Goal: Task Accomplishment & Management: Manage account settings

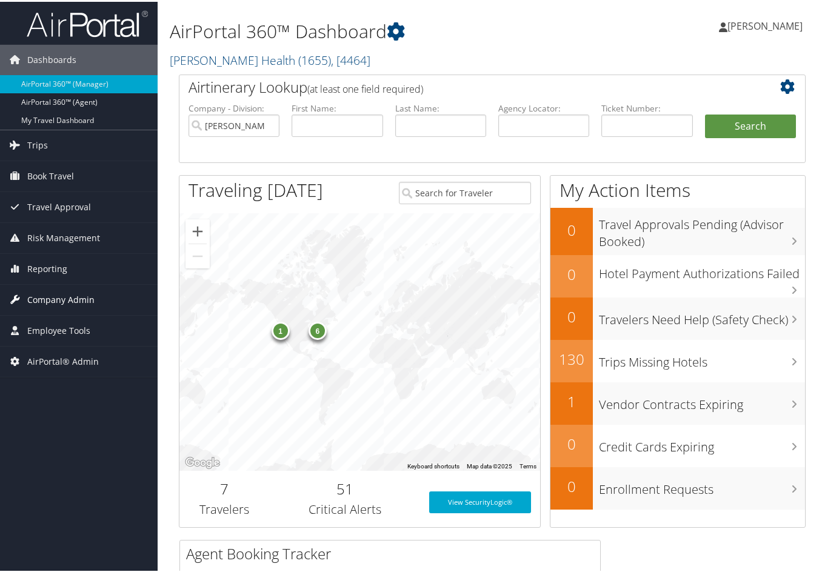
click at [52, 298] on span "Company Admin" at bounding box center [60, 298] width 67 height 30
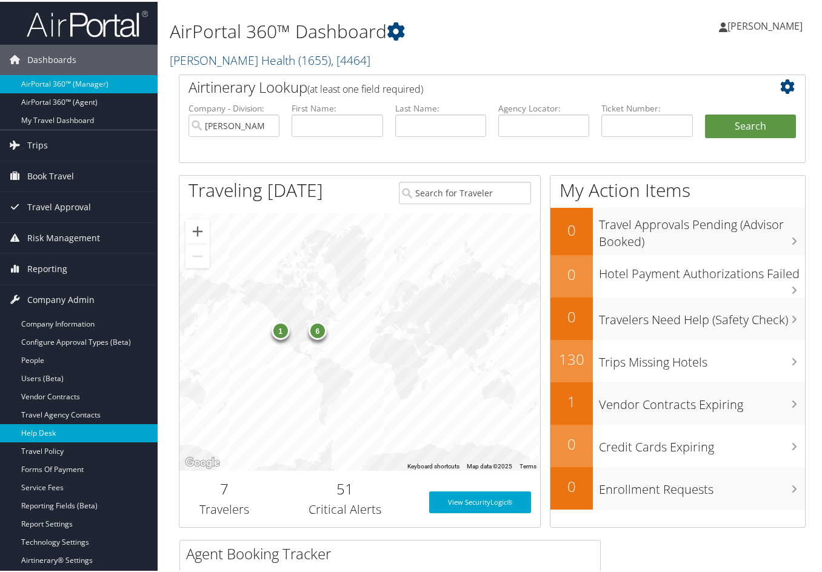
click at [47, 433] on link "Help Desk" at bounding box center [79, 432] width 158 height 18
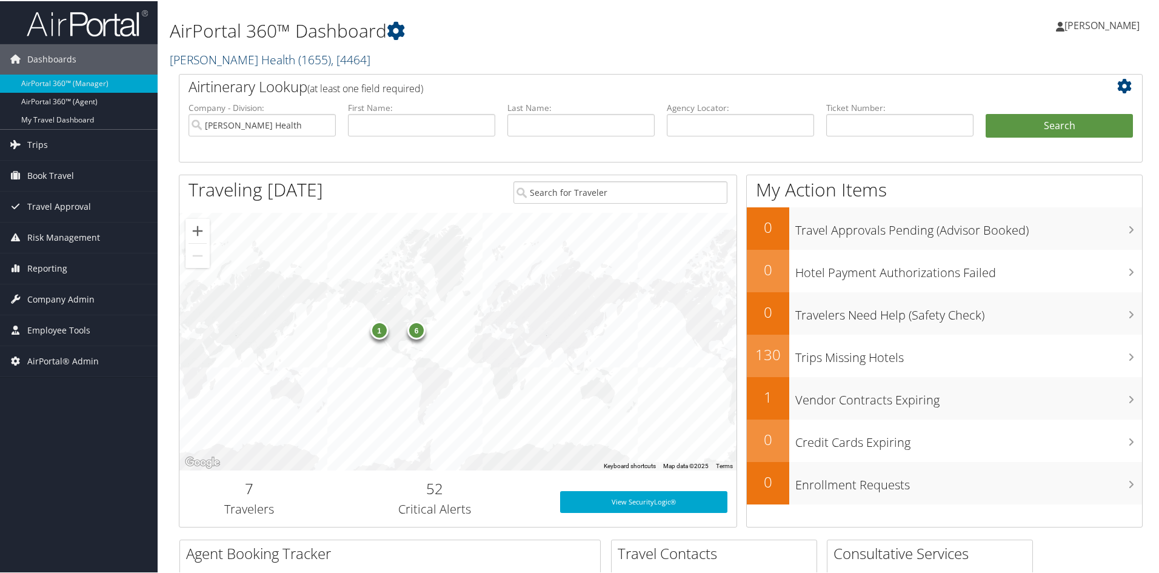
click at [298, 55] on span "( 1655 )" at bounding box center [314, 58] width 33 height 16
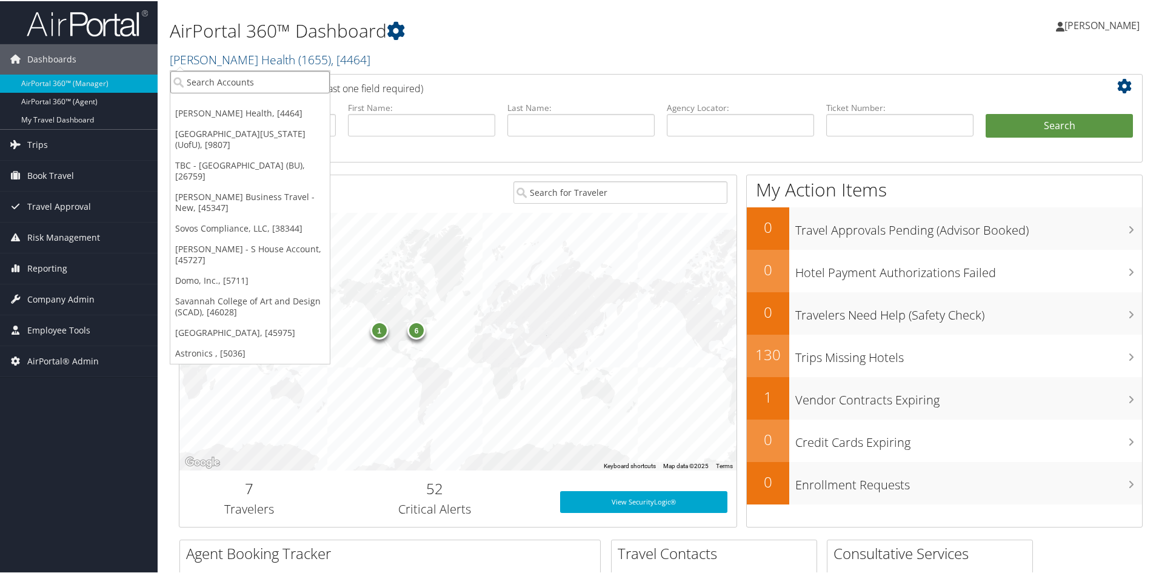
click at [264, 79] on input "search" at bounding box center [249, 81] width 159 height 22
type input "acrel"
click at [261, 98] on div "Acrelec America (301473), [38863]" at bounding box center [260, 103] width 193 height 11
click at [261, 98] on div "Airtinerary Lookup (at least one field required)" at bounding box center [620, 86] width 883 height 27
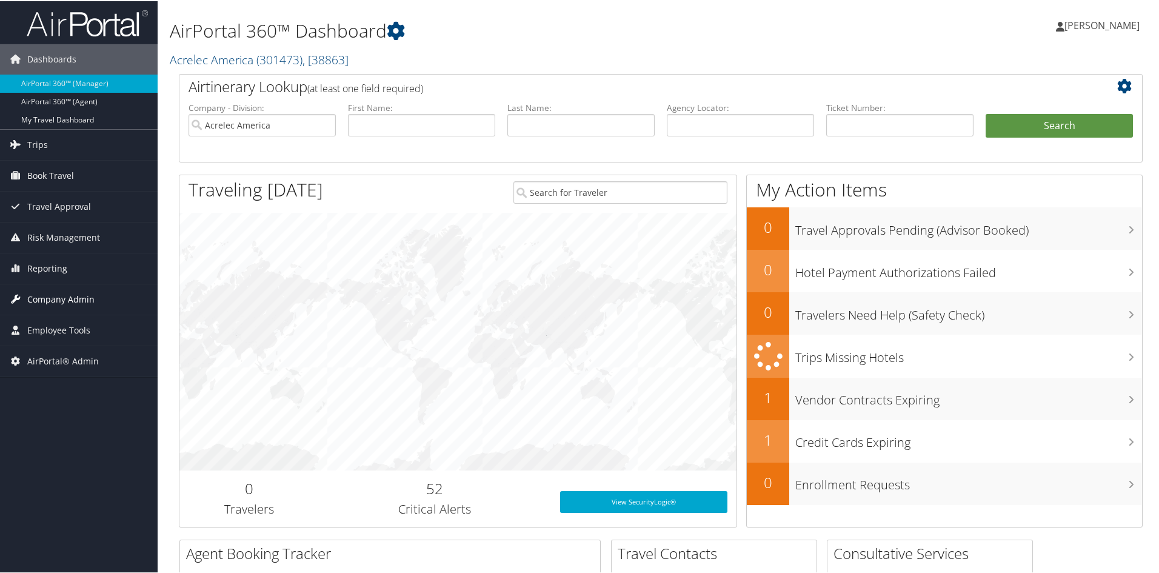
click at [81, 294] on span "Company Admin" at bounding box center [60, 298] width 67 height 30
click at [77, 293] on span "Company Admin" at bounding box center [60, 298] width 67 height 30
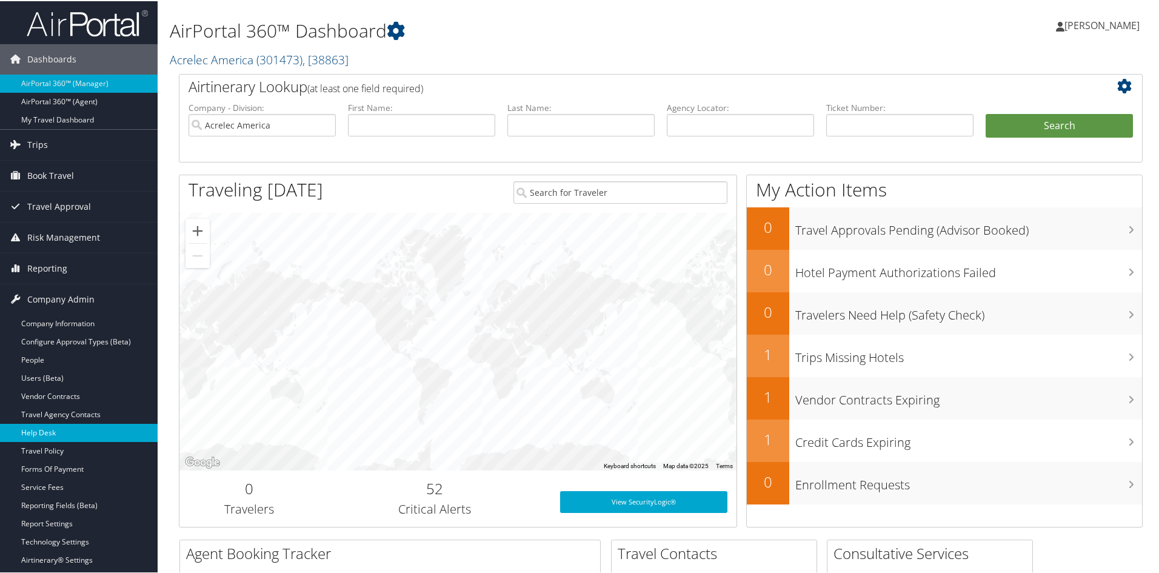
click at [57, 433] on link "Help Desk" at bounding box center [79, 432] width 158 height 18
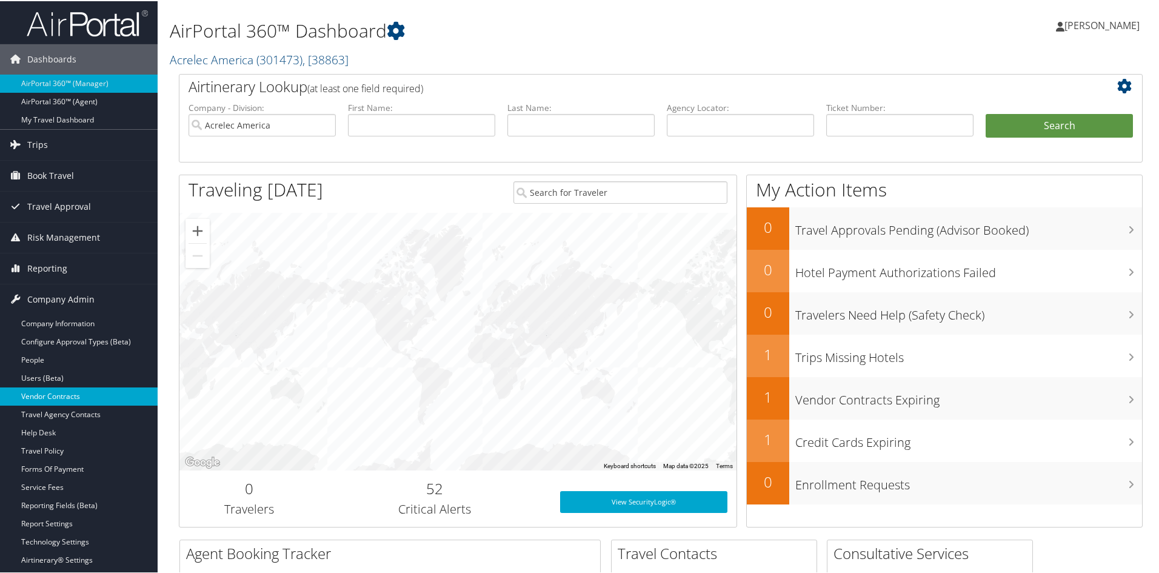
click at [28, 395] on link "Vendor Contracts" at bounding box center [79, 395] width 158 height 18
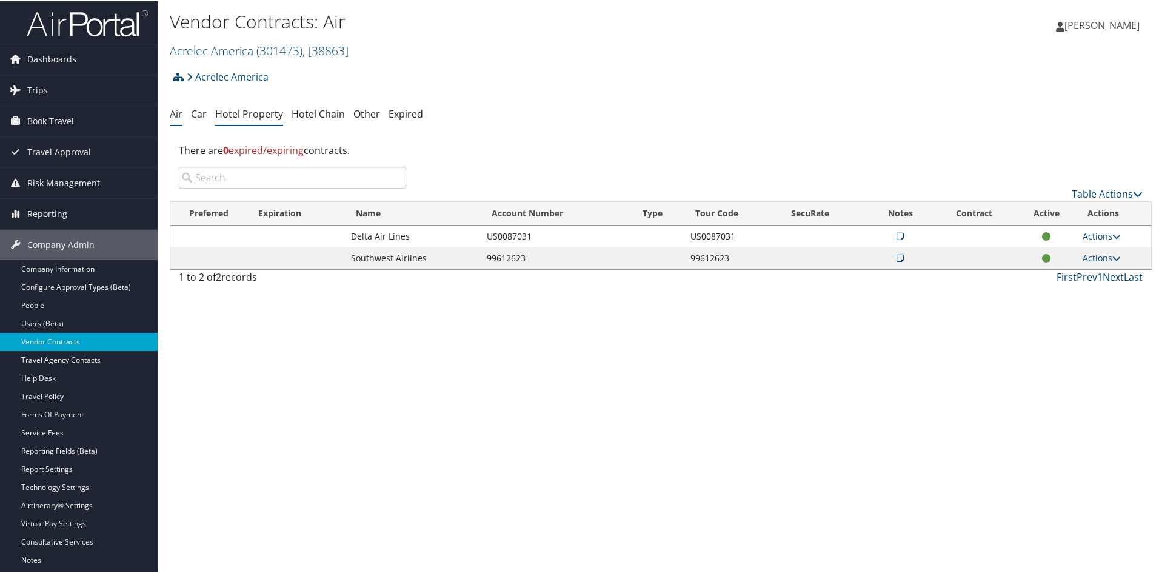
click at [265, 113] on link "Hotel Property" at bounding box center [249, 112] width 68 height 13
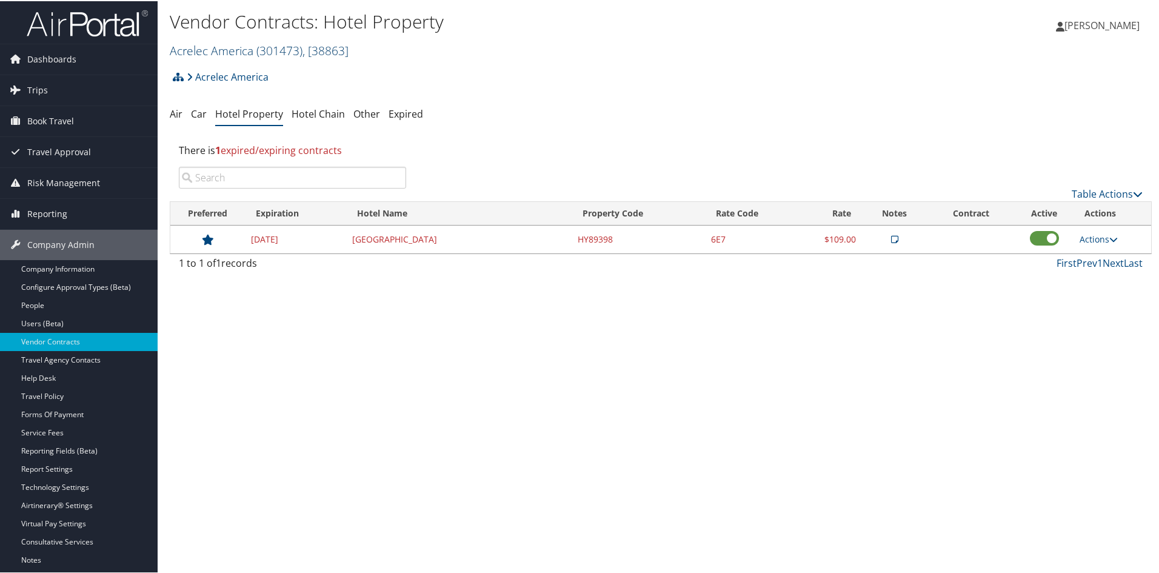
click at [279, 49] on span "( 301473 )" at bounding box center [279, 49] width 46 height 16
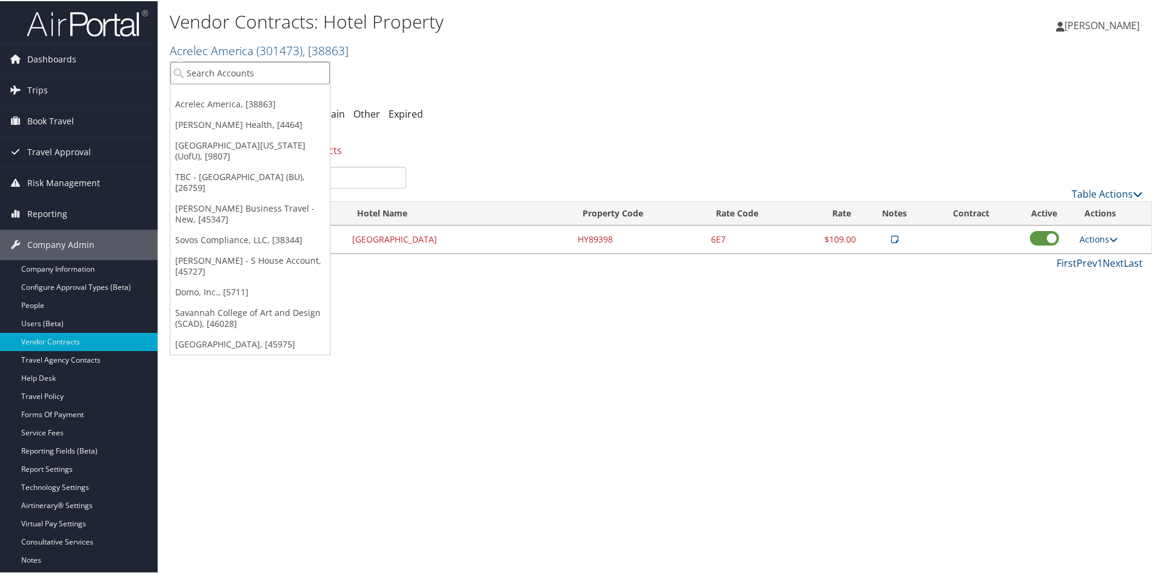
click at [262, 78] on input "search" at bounding box center [249, 72] width 159 height 22
type input "amg"
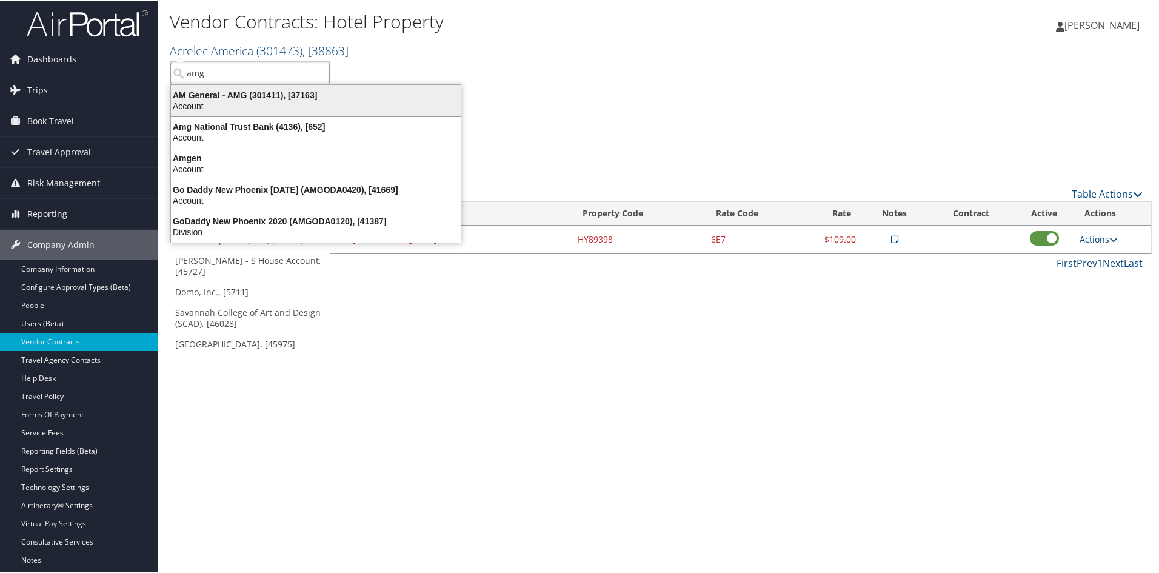
click at [257, 98] on div "AM General - AMG (301411), [37163]" at bounding box center [316, 94] width 304 height 11
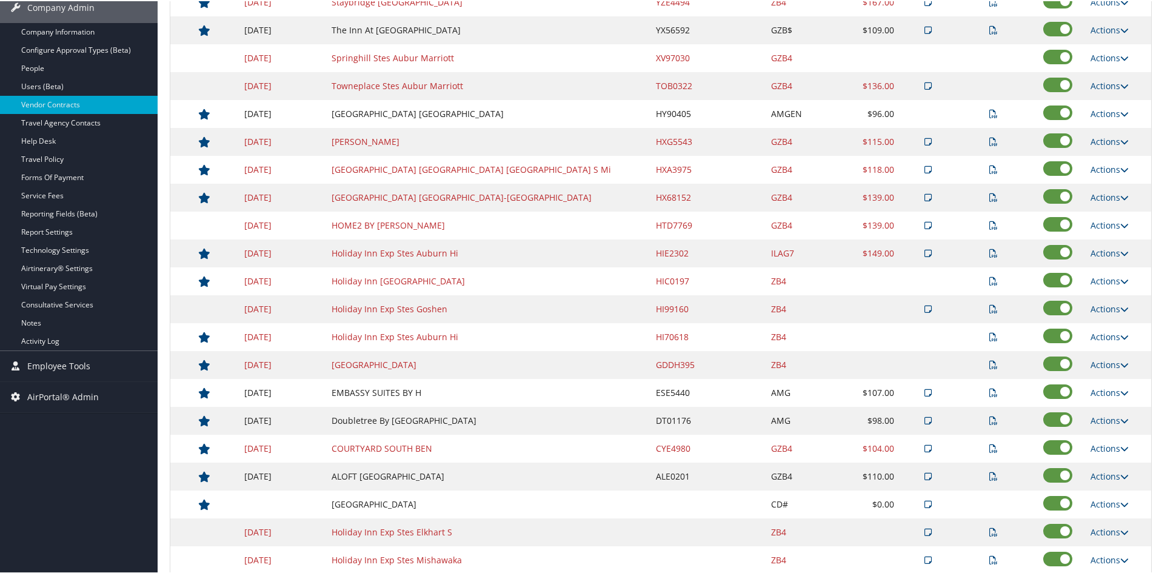
scroll to position [258, 0]
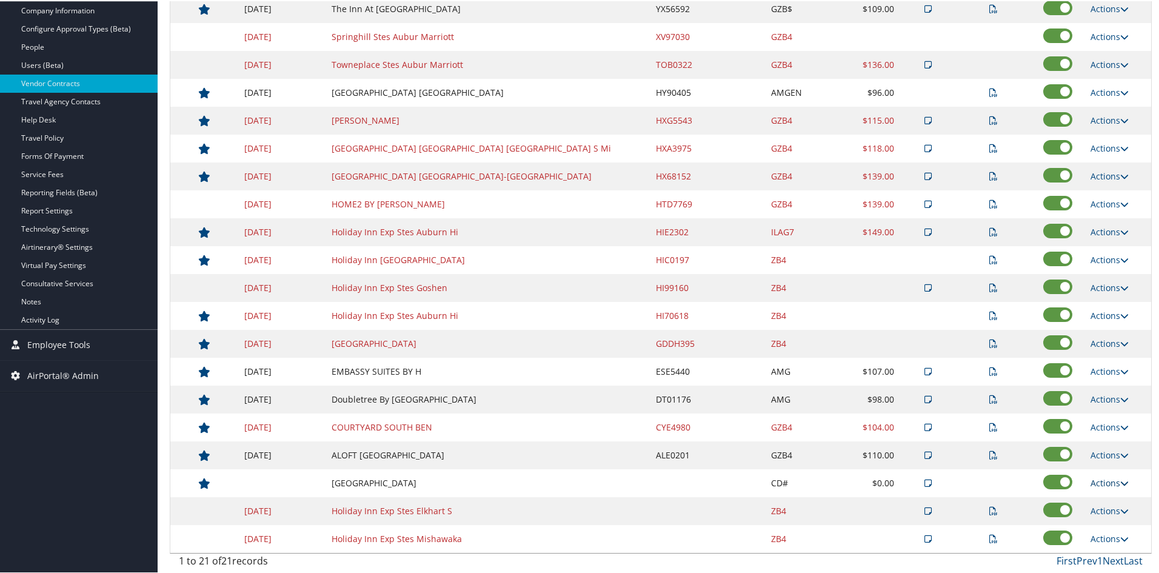
click at [1120, 479] on icon at bounding box center [1124, 482] width 8 height 8
click at [1106, 510] on link "Edit" at bounding box center [1112, 520] width 65 height 21
select select "NLRA"
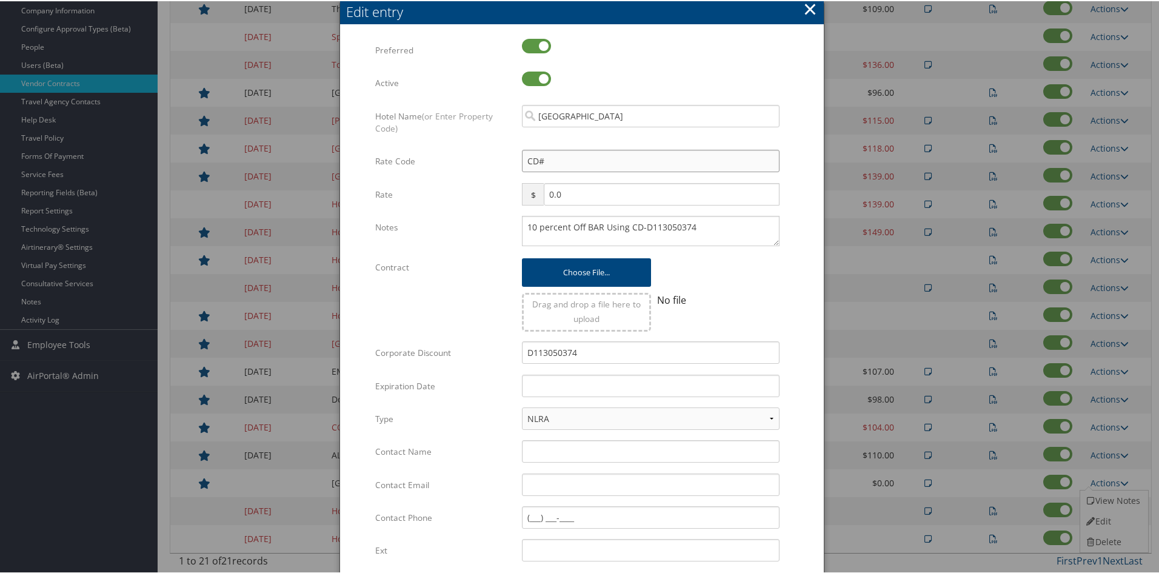
drag, startPoint x: 589, startPoint y: 156, endPoint x: 515, endPoint y: 149, distance: 74.4
click at [515, 149] on div "CD# Multiple values The selected items contain different values for this input.…" at bounding box center [651, 165] width 276 height 32
type input "G"
checkbox input "true"
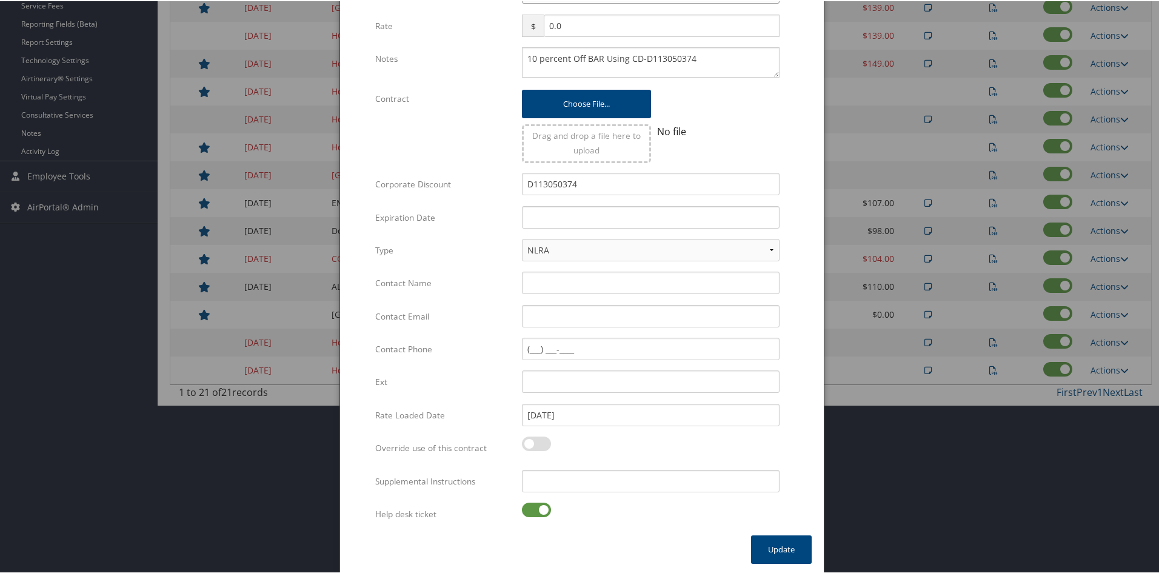
scroll to position [429, 0]
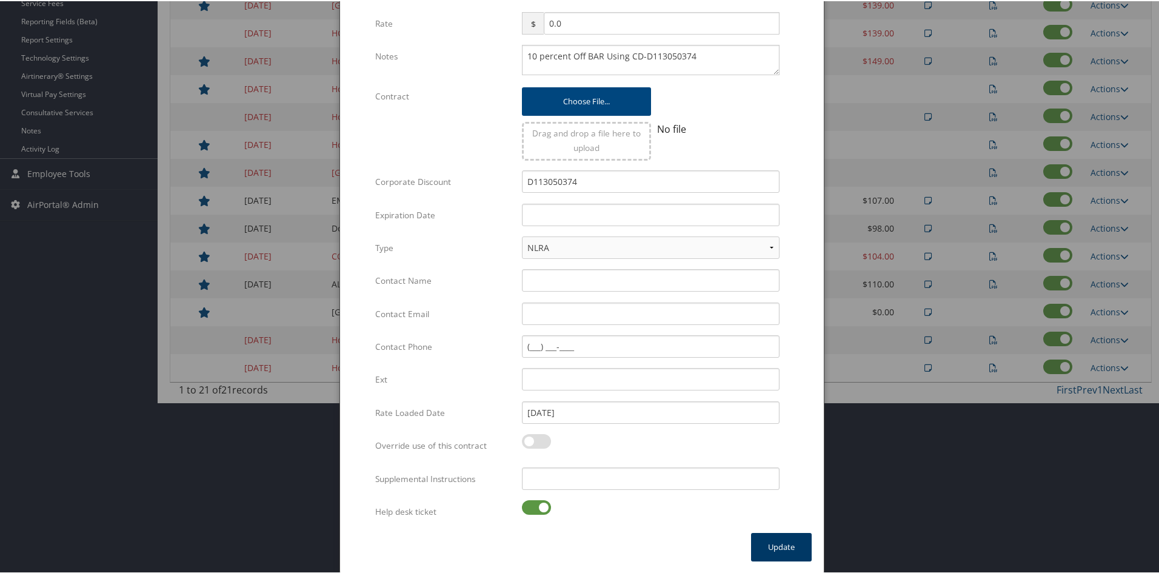
type input "GZB4"
click at [798, 552] on button "Update" at bounding box center [781, 546] width 61 height 28
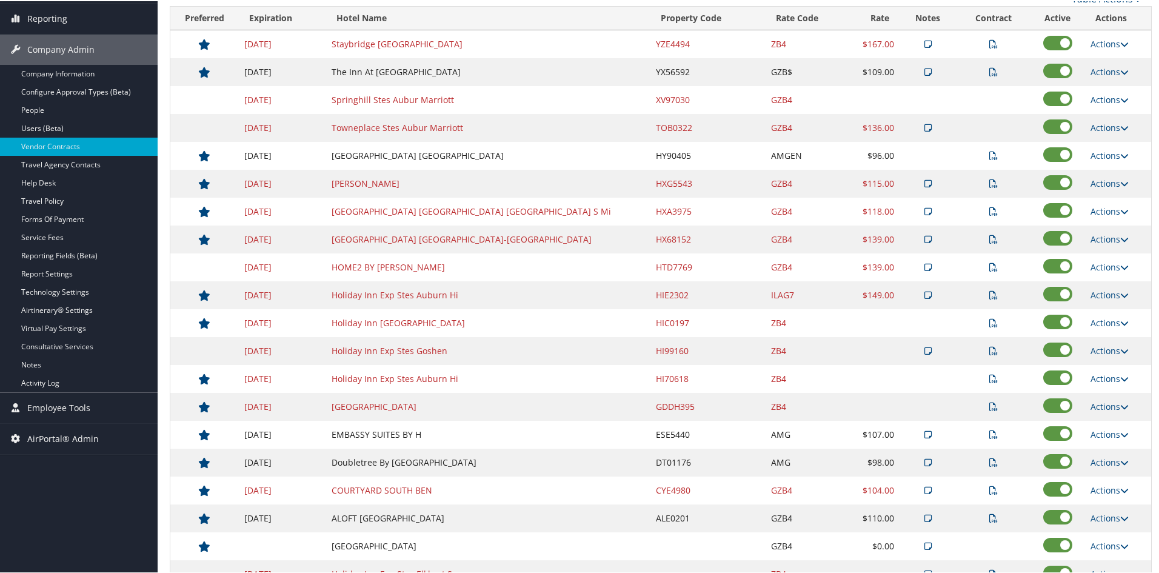
scroll to position [258, 0]
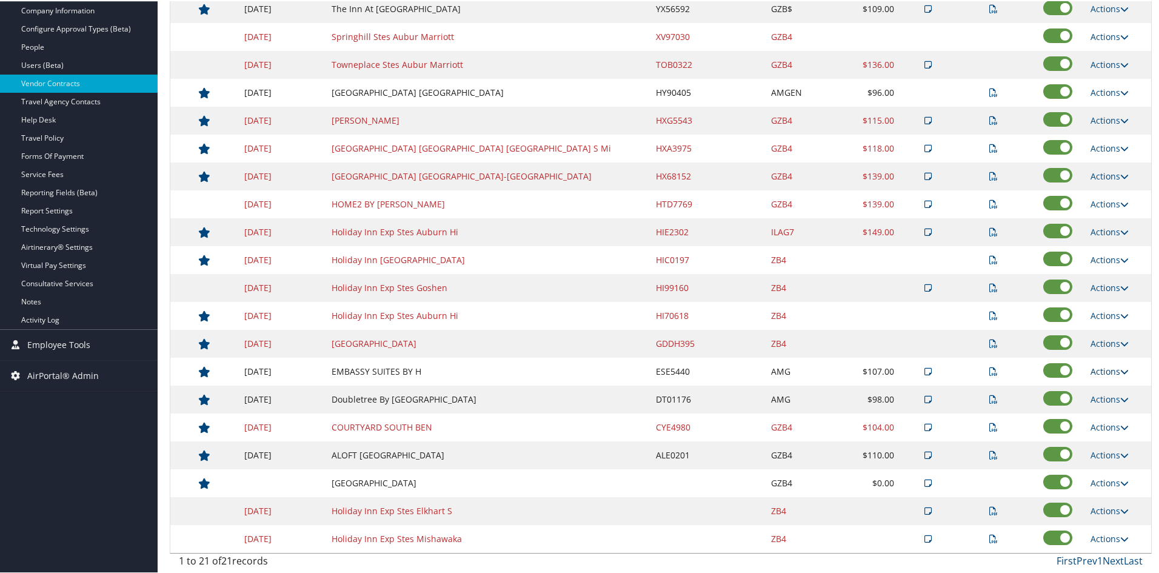
click at [1120, 369] on icon at bounding box center [1124, 370] width 8 height 8
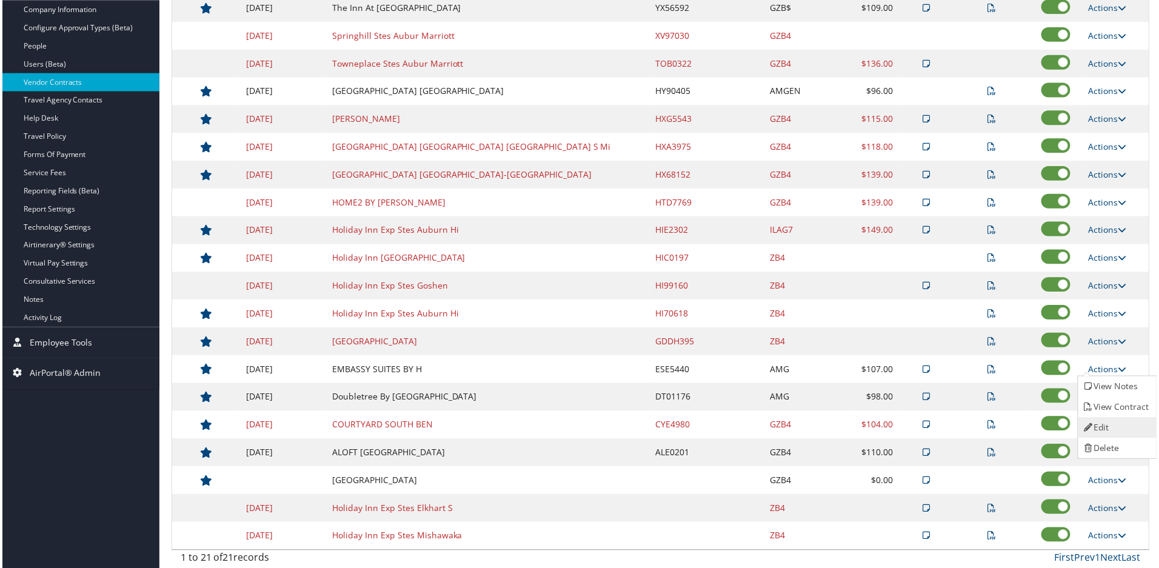
click at [1104, 419] on link "Edit" at bounding box center [1118, 429] width 76 height 21
select select "NLRA"
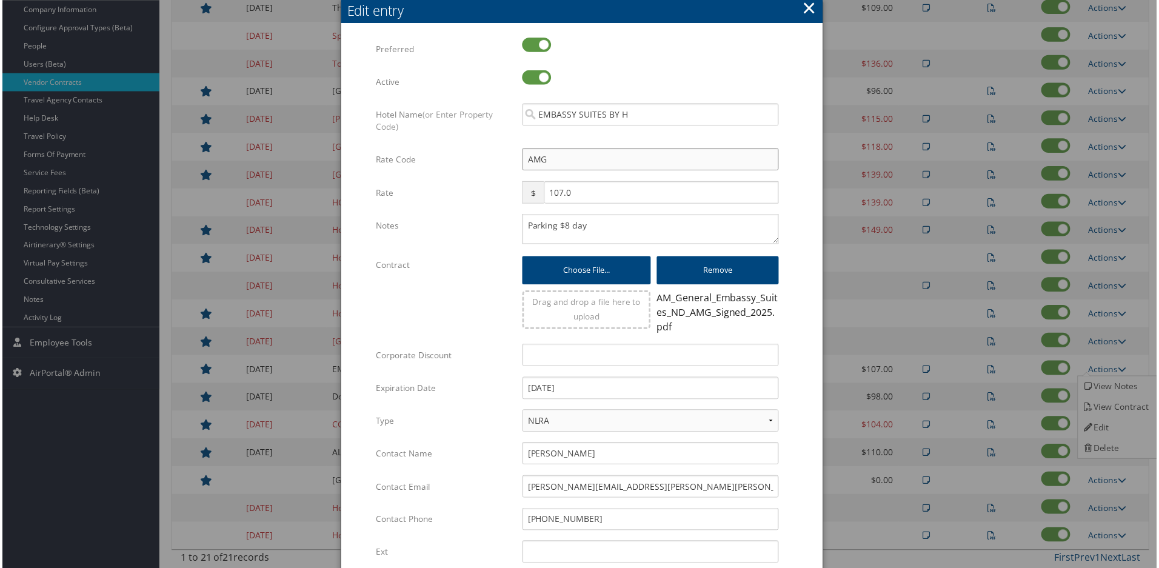
drag, startPoint x: 578, startPoint y: 155, endPoint x: 496, endPoint y: 149, distance: 81.4
click at [496, 149] on div "Rate Code AMG Multiple values The selected items contain different values for t…" at bounding box center [581, 165] width 413 height 33
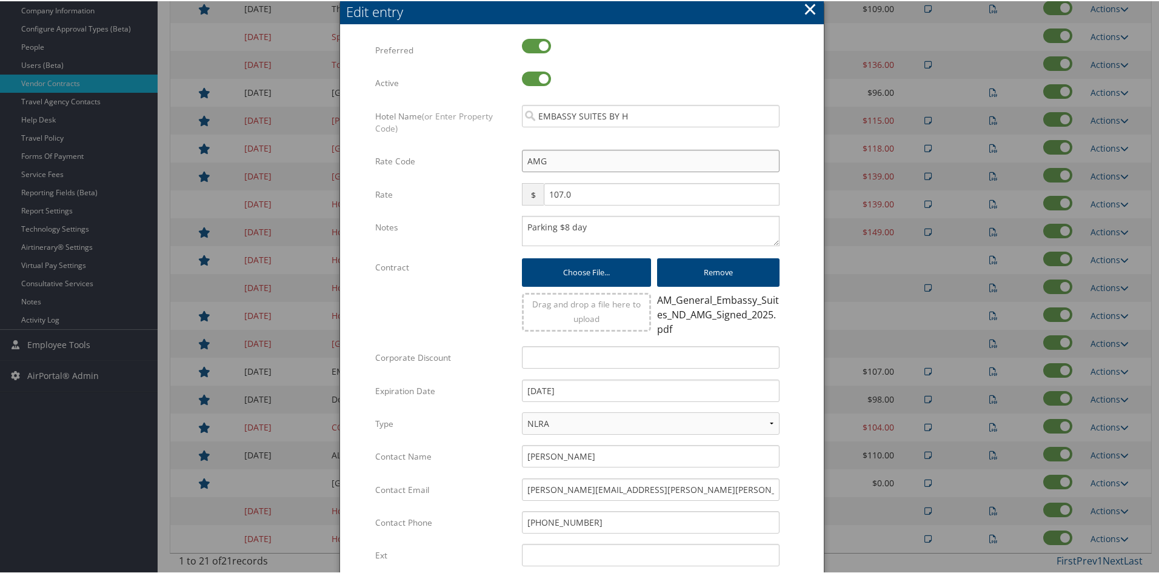
type input "G"
checkbox input "true"
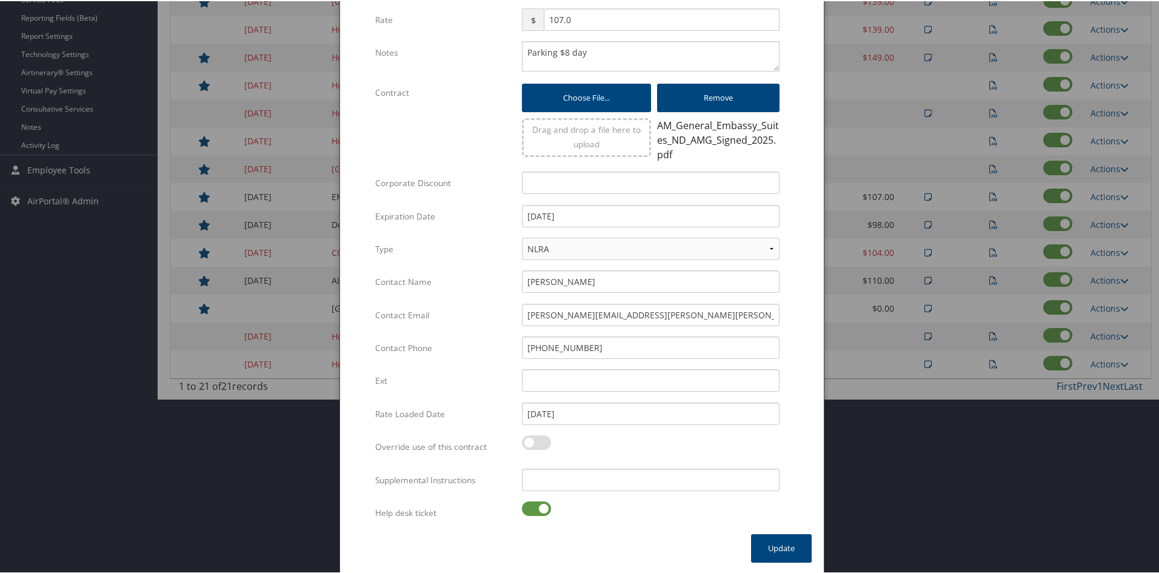
scroll to position [434, 0]
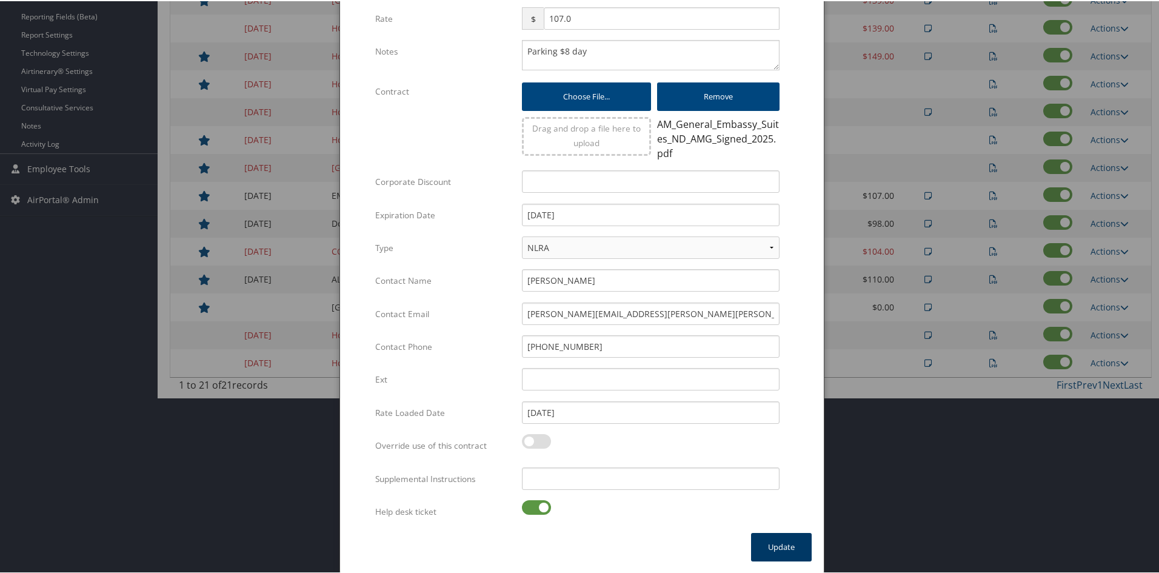
type input "GZB4"
click at [780, 536] on button "Update" at bounding box center [781, 546] width 61 height 28
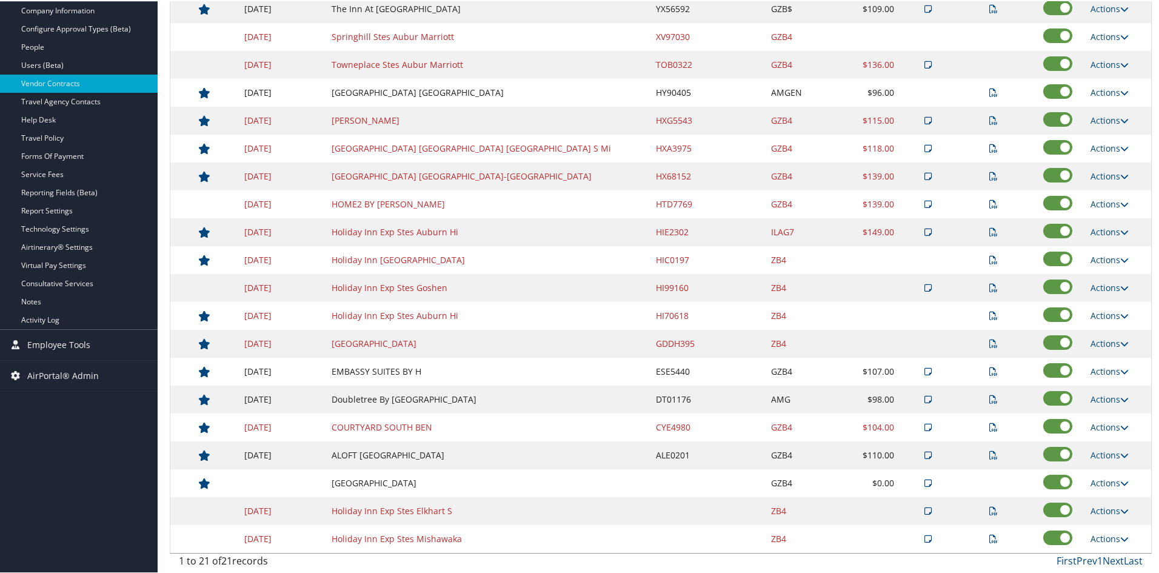
scroll to position [258, 0]
click at [1120, 397] on icon at bounding box center [1124, 398] width 8 height 8
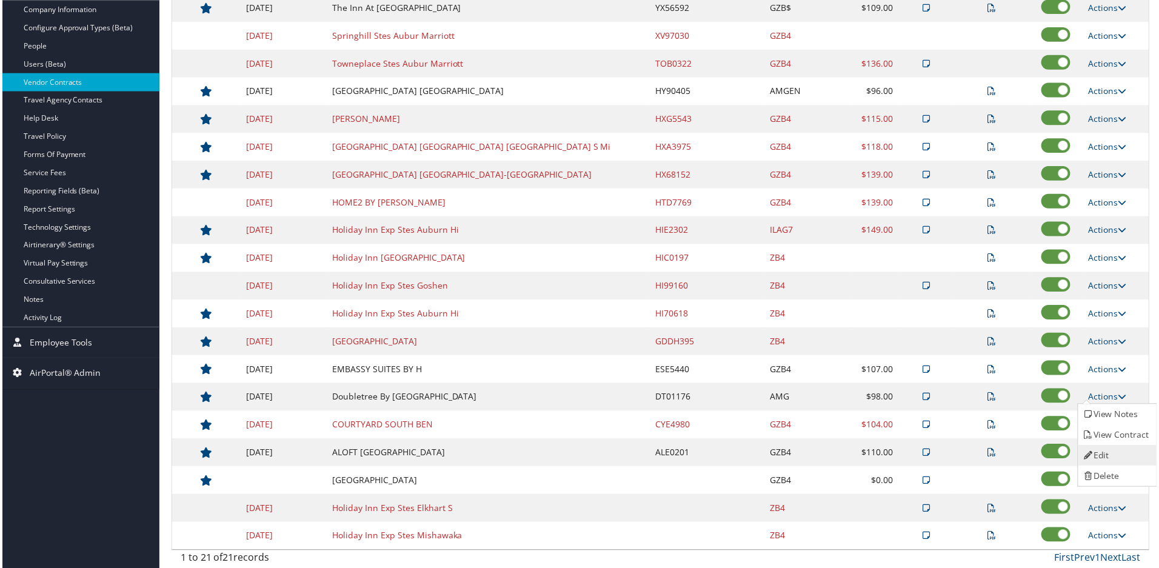
click at [1108, 453] on link "Edit" at bounding box center [1118, 457] width 76 height 21
select select "NLRA"
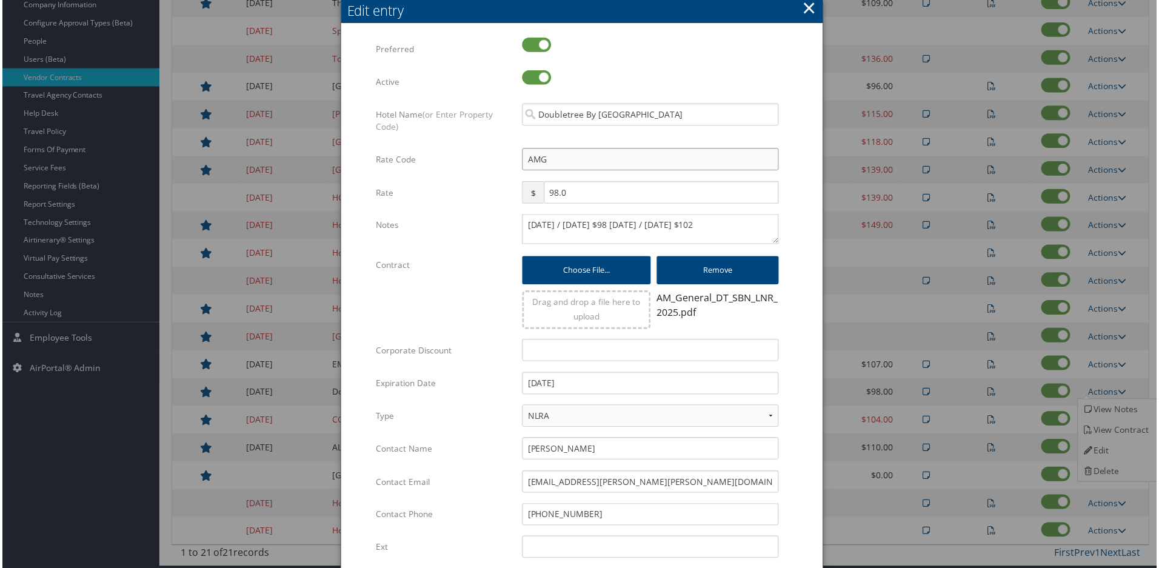
drag, startPoint x: 592, startPoint y: 155, endPoint x: 350, endPoint y: 159, distance: 241.9
click at [352, 159] on form "Multiple values The selected items contain different values for this input. To …" at bounding box center [582, 371] width 460 height 666
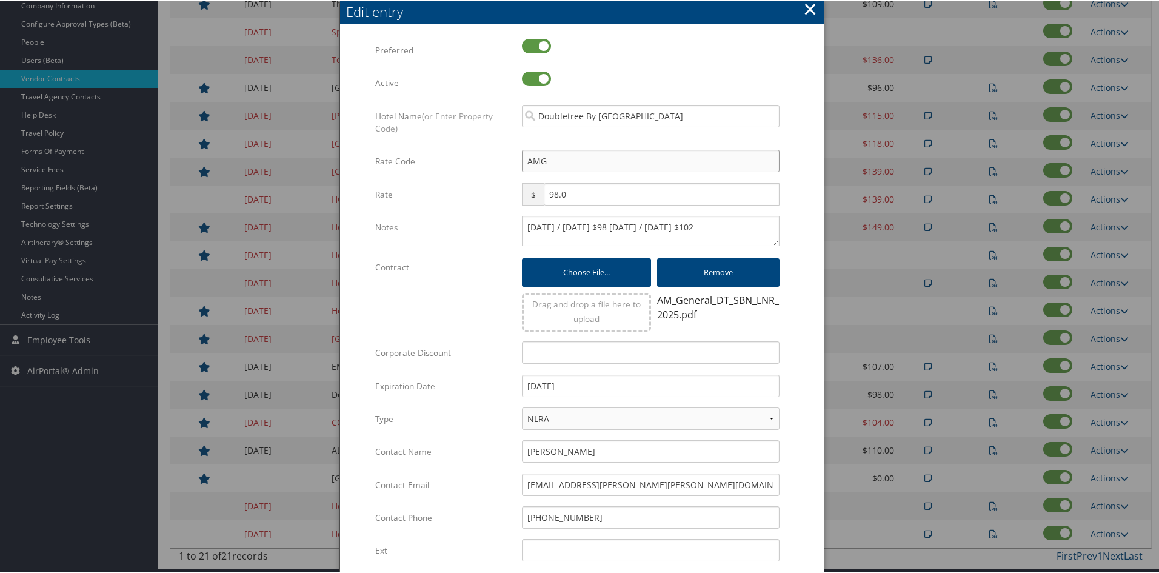
type input "G"
checkbox input "true"
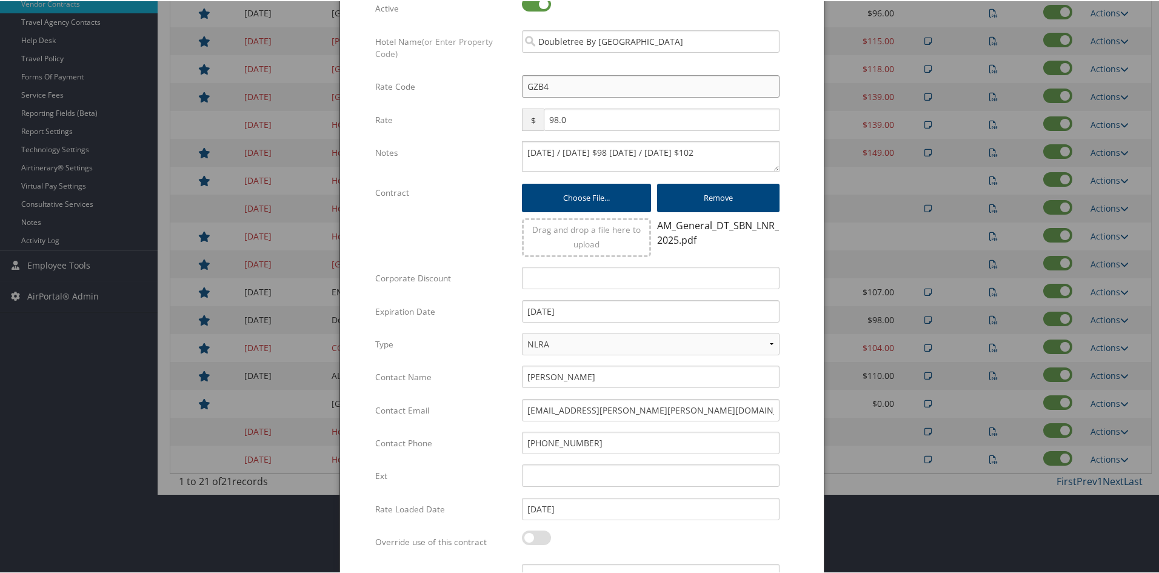
scroll to position [434, 0]
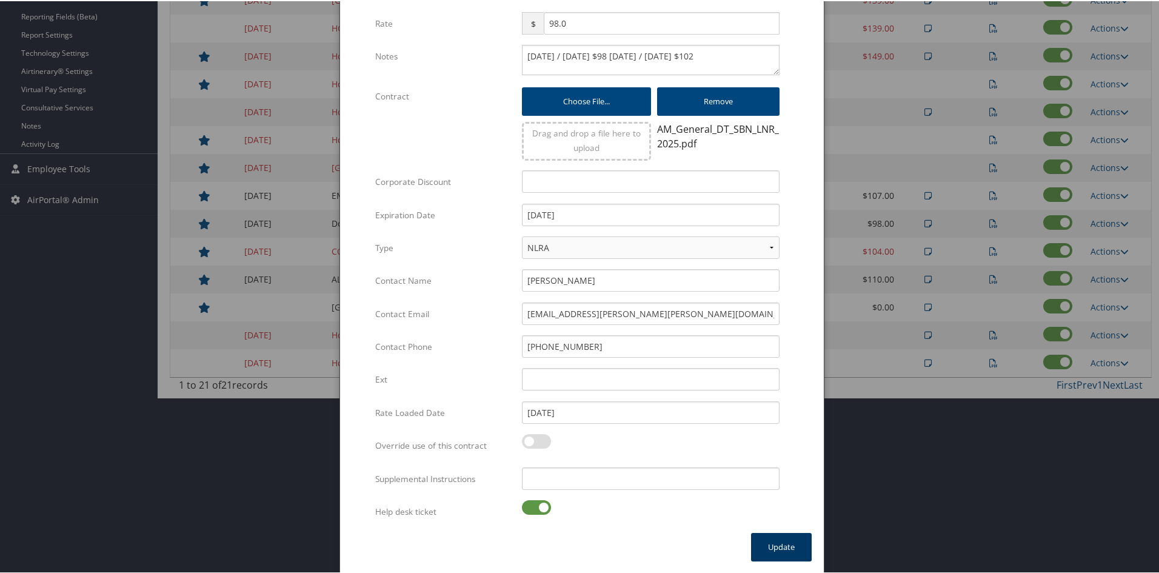
type input "GZB4"
click at [767, 537] on button "Update" at bounding box center [781, 546] width 61 height 28
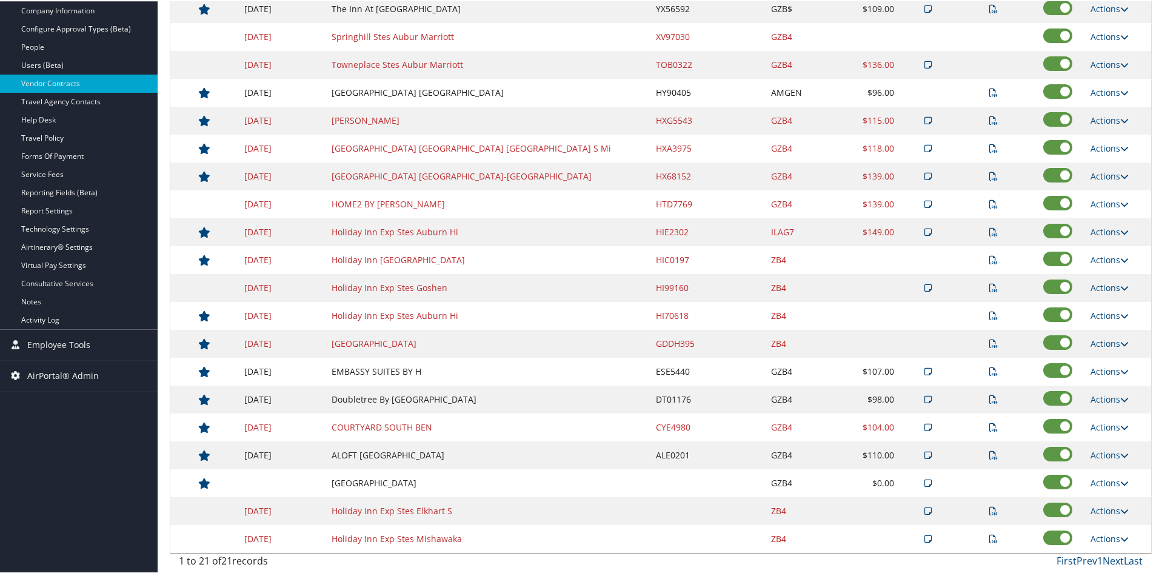
scroll to position [198, 0]
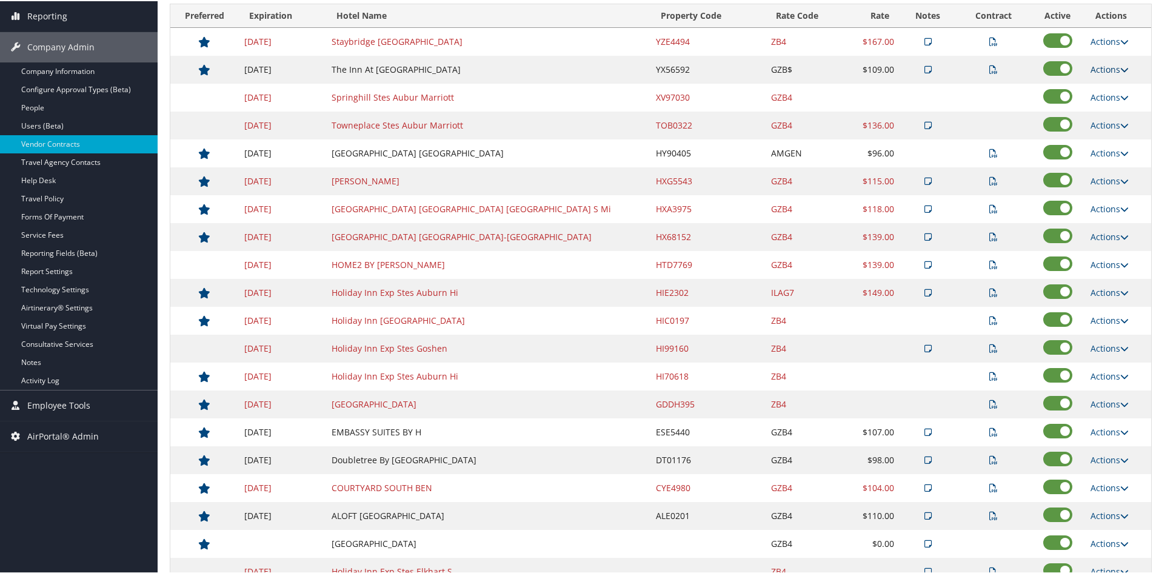
click at [1120, 67] on icon at bounding box center [1124, 68] width 8 height 8
click at [1120, 66] on icon at bounding box center [1124, 68] width 8 height 8
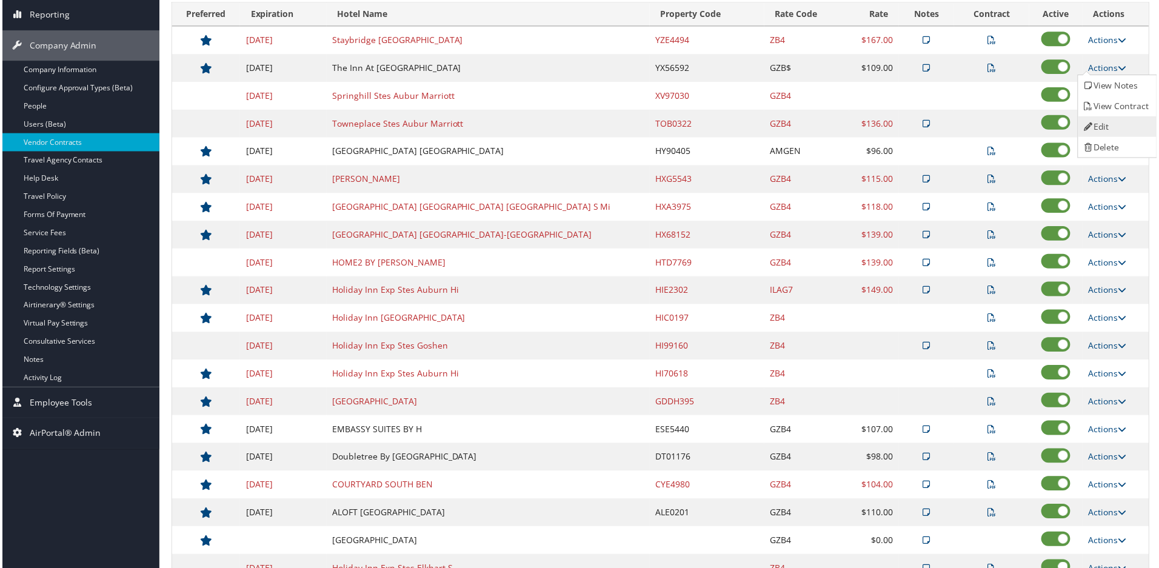
click at [1109, 119] on link "Edit" at bounding box center [1118, 127] width 76 height 21
select select "NLRA"
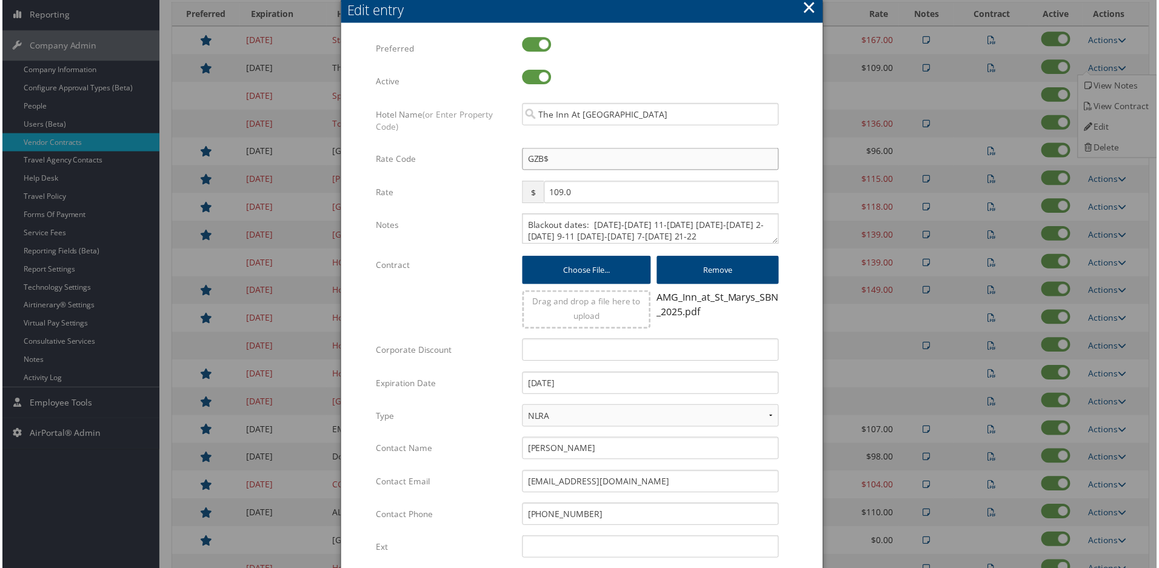
click at [563, 156] on input "GZB$" at bounding box center [651, 160] width 258 height 22
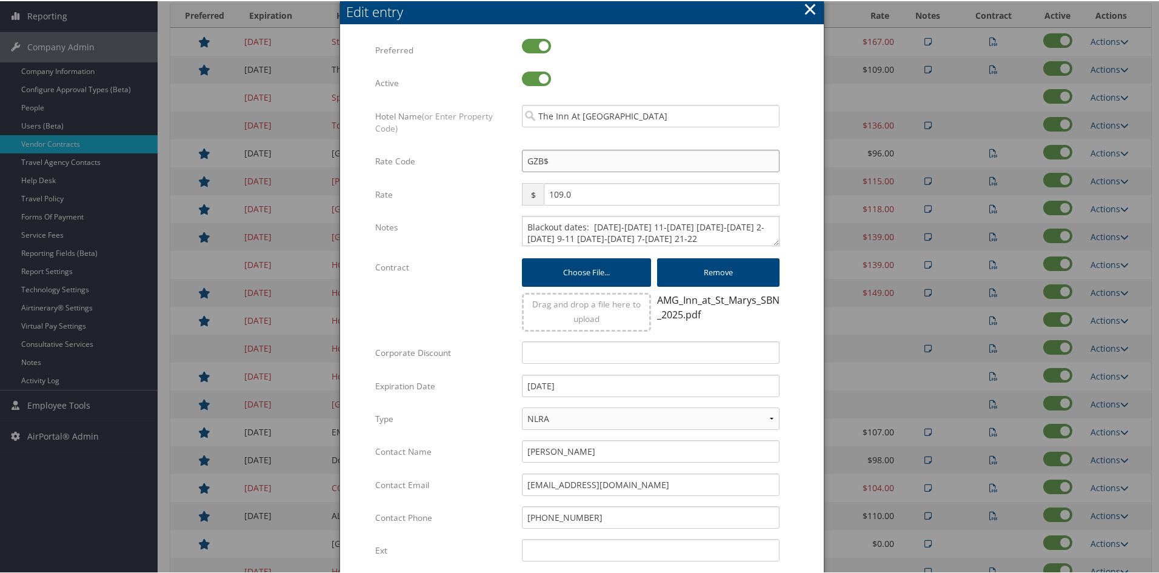
type input "GZB4"
checkbox input "true"
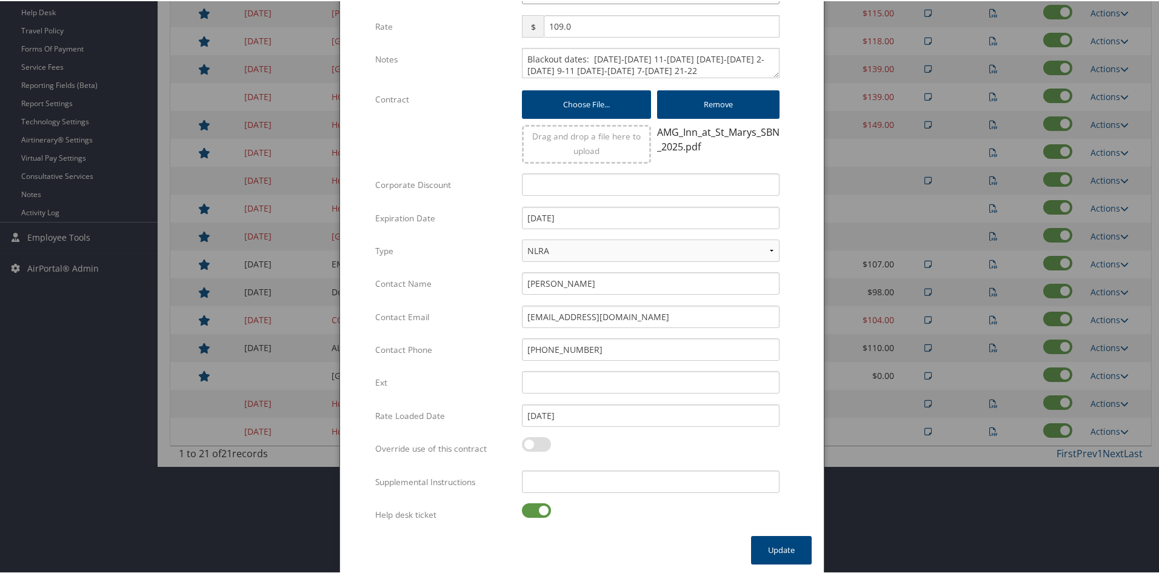
scroll to position [369, 0]
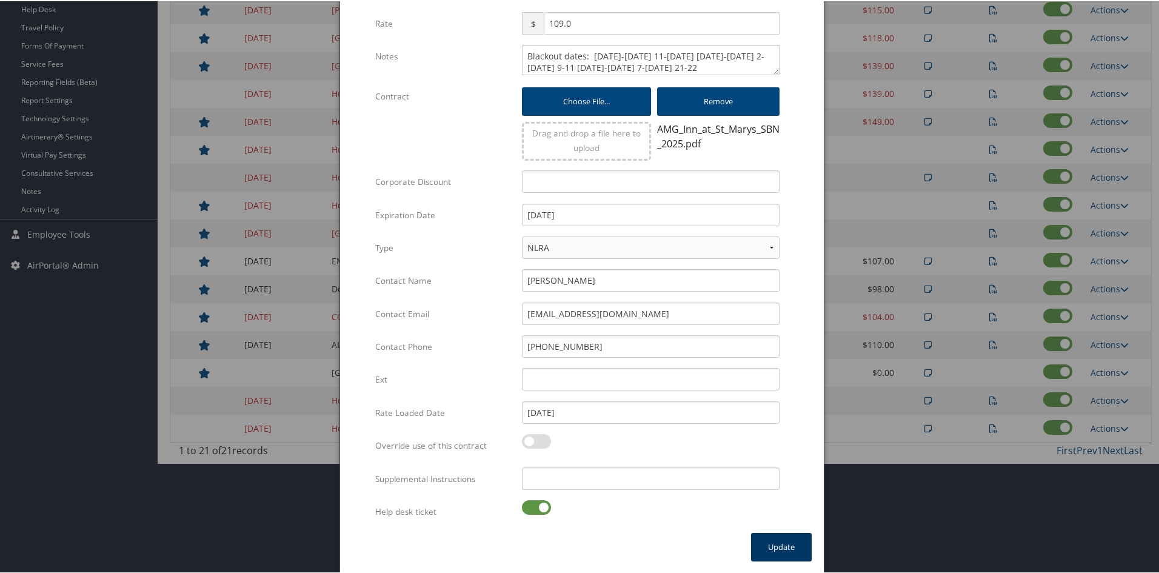
type input "GZB4"
click at [777, 535] on button "Update" at bounding box center [781, 546] width 61 height 28
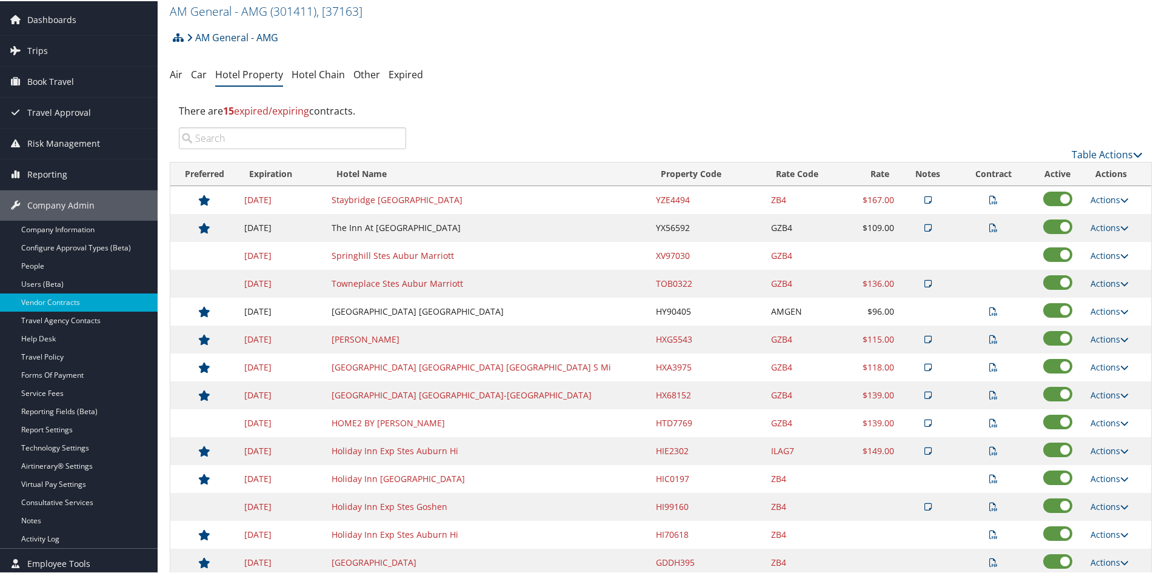
scroll to position [121, 0]
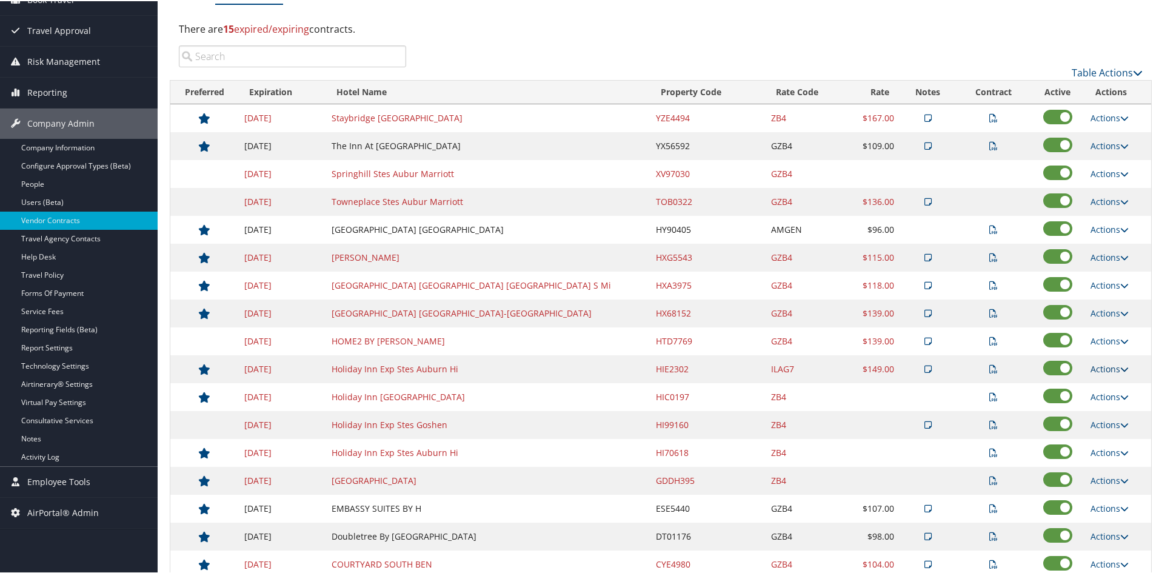
click at [1112, 362] on link "Actions" at bounding box center [1110, 368] width 38 height 12
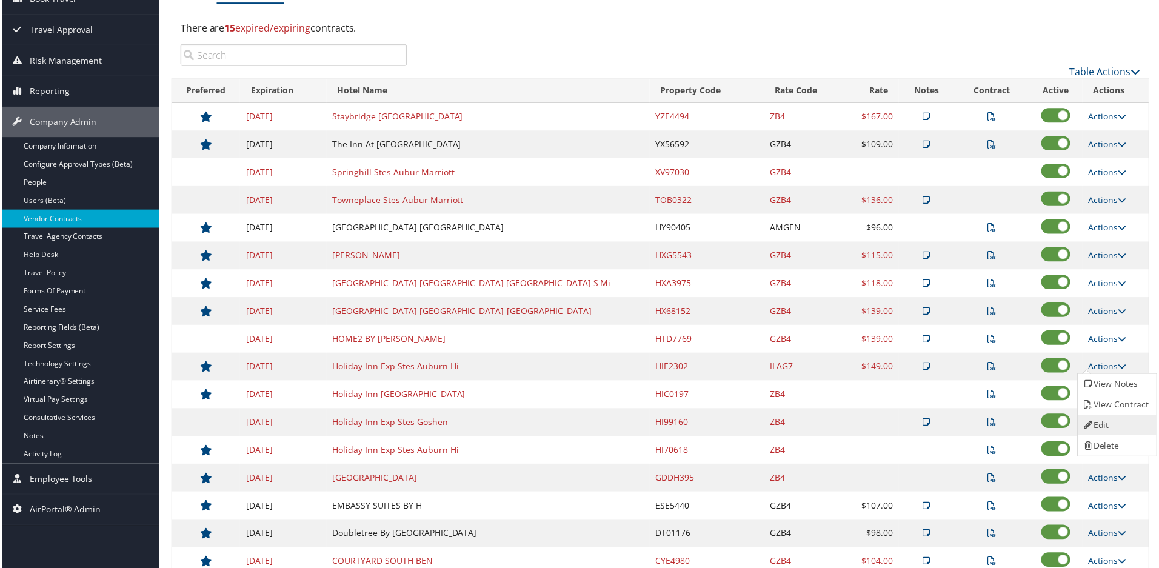
click at [1109, 421] on link "Edit" at bounding box center [1118, 426] width 76 height 21
select select "NLRA"
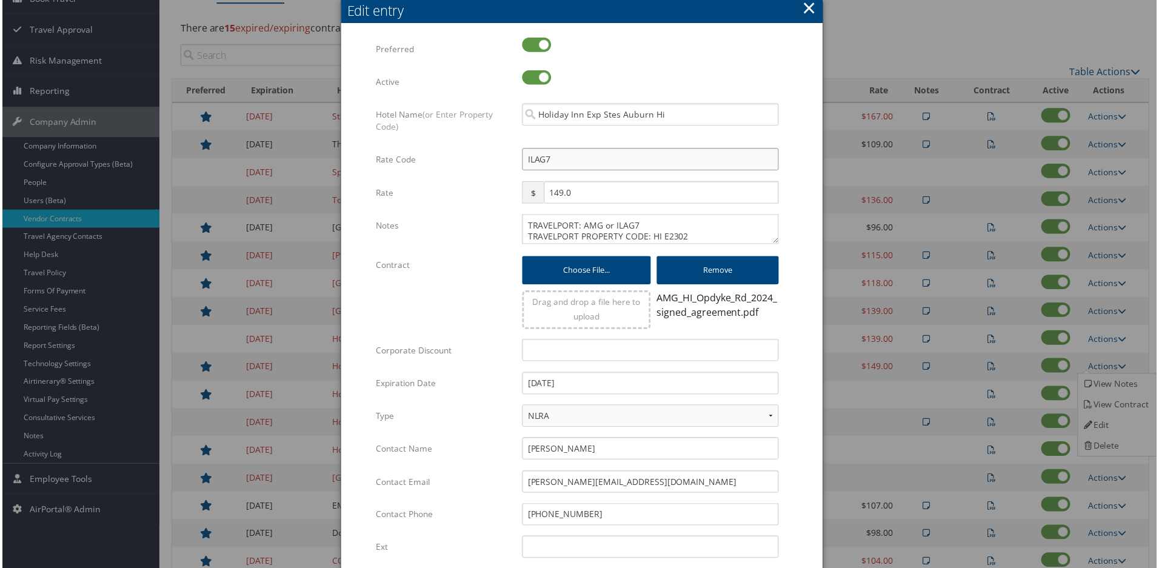
drag, startPoint x: 600, startPoint y: 164, endPoint x: 358, endPoint y: 155, distance: 241.4
click at [364, 158] on form "Multiple values The selected items contain different values for this input. To …" at bounding box center [582, 371] width 460 height 666
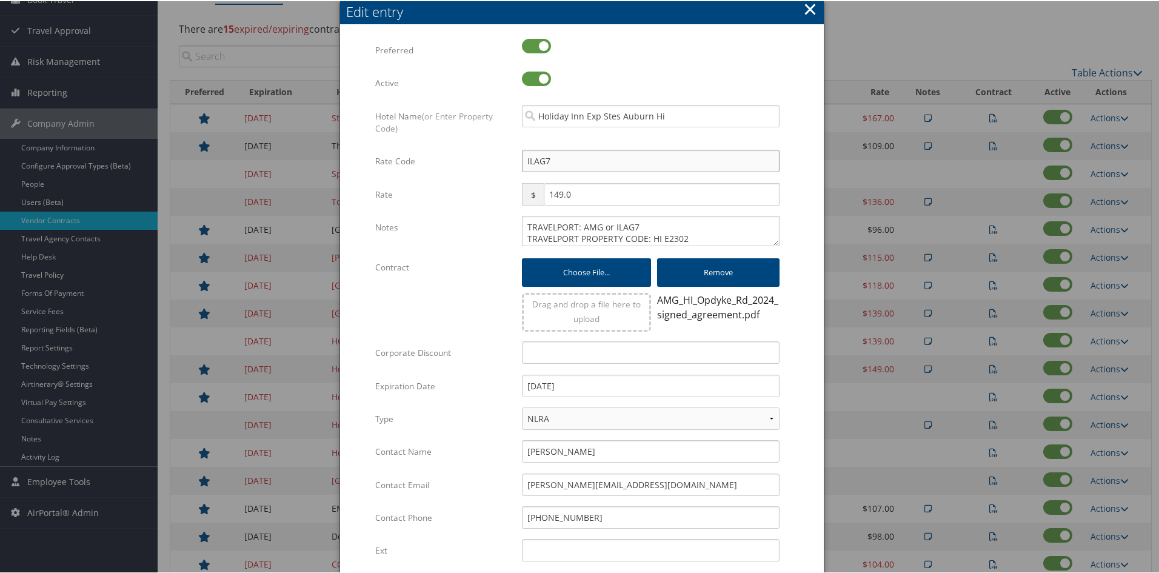
type input "G"
checkbox input "true"
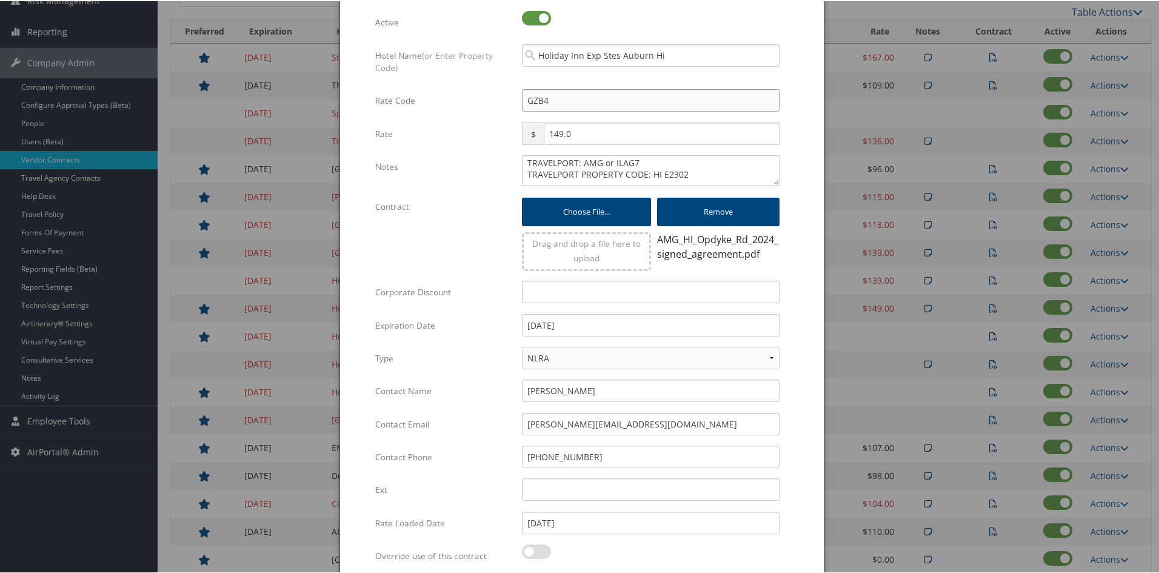
scroll to position [292, 0]
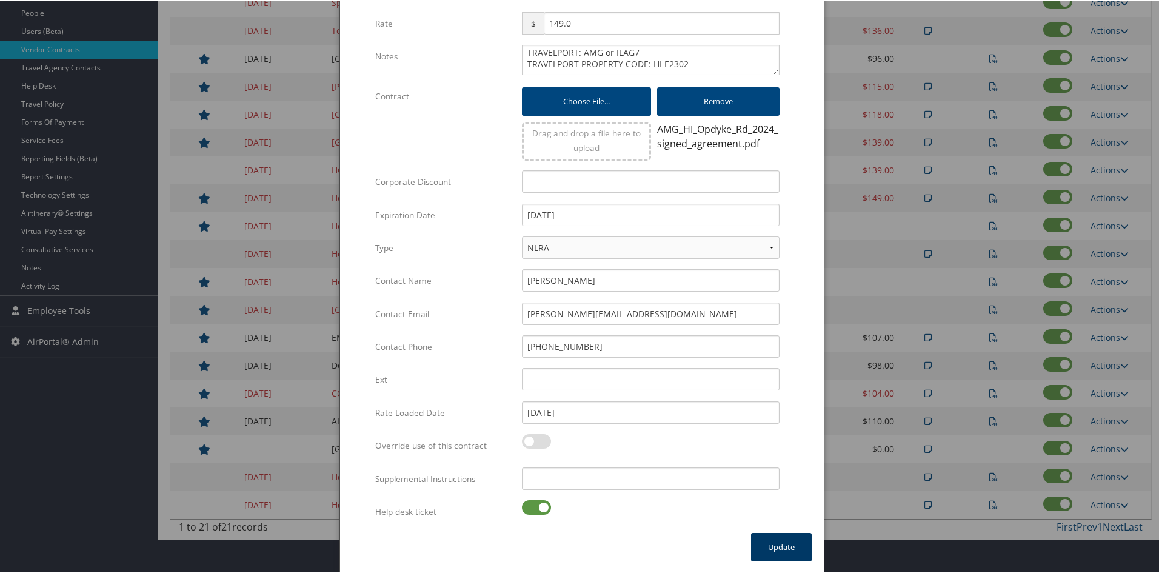
type input "GZB4"
click at [784, 550] on button "Update" at bounding box center [781, 546] width 61 height 28
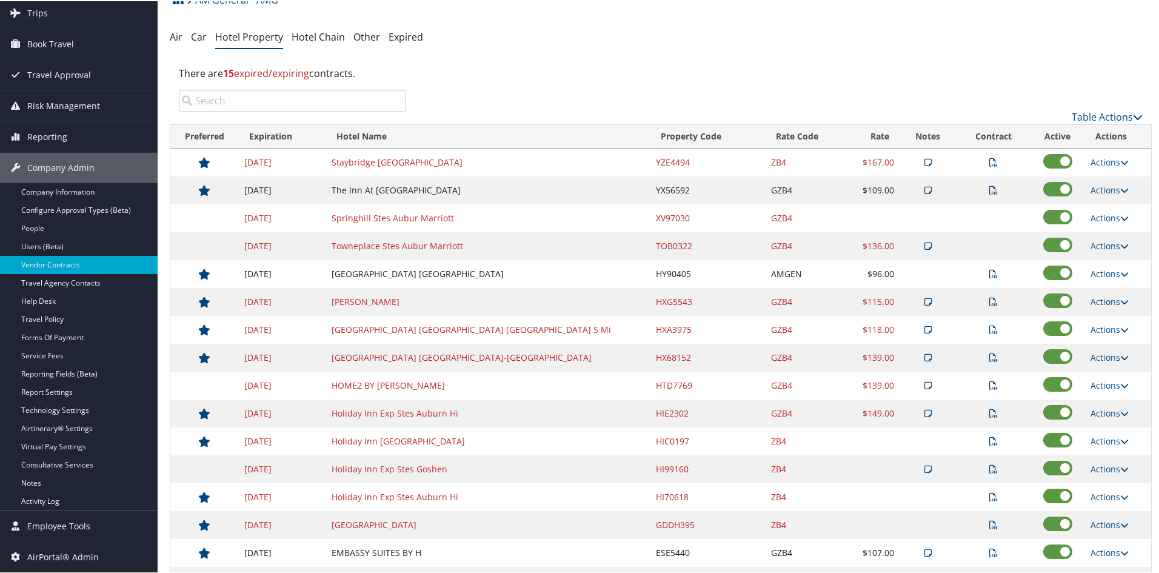
scroll to position [76, 0]
click at [1120, 164] on icon at bounding box center [1124, 162] width 8 height 8
click at [1120, 158] on icon at bounding box center [1124, 162] width 8 height 8
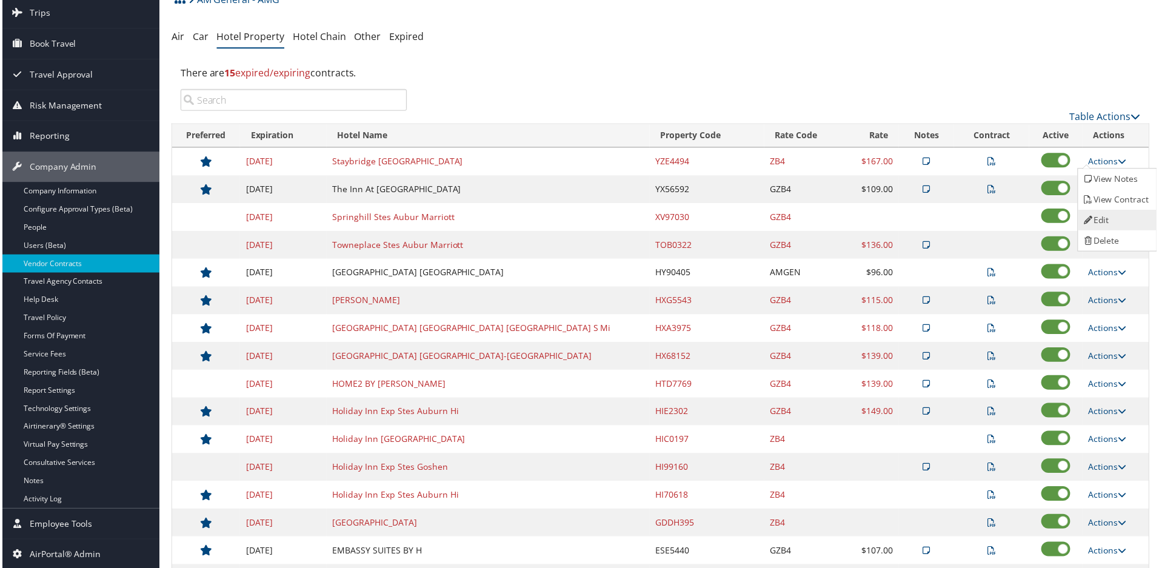
click at [1109, 212] on link "Edit" at bounding box center [1118, 220] width 76 height 21
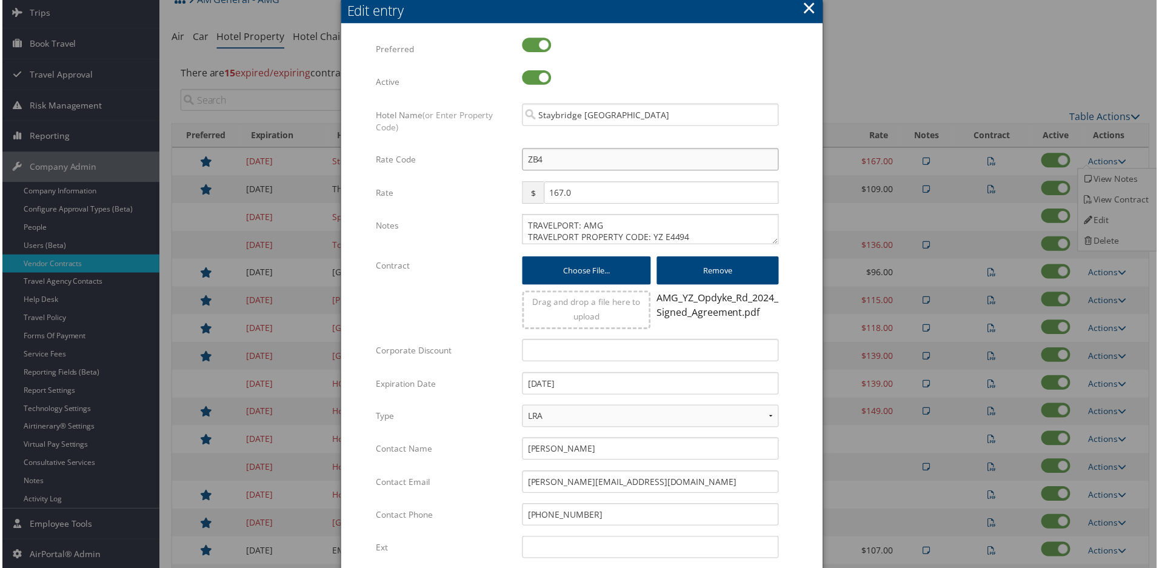
click at [522, 158] on input "ZB4" at bounding box center [651, 160] width 258 height 22
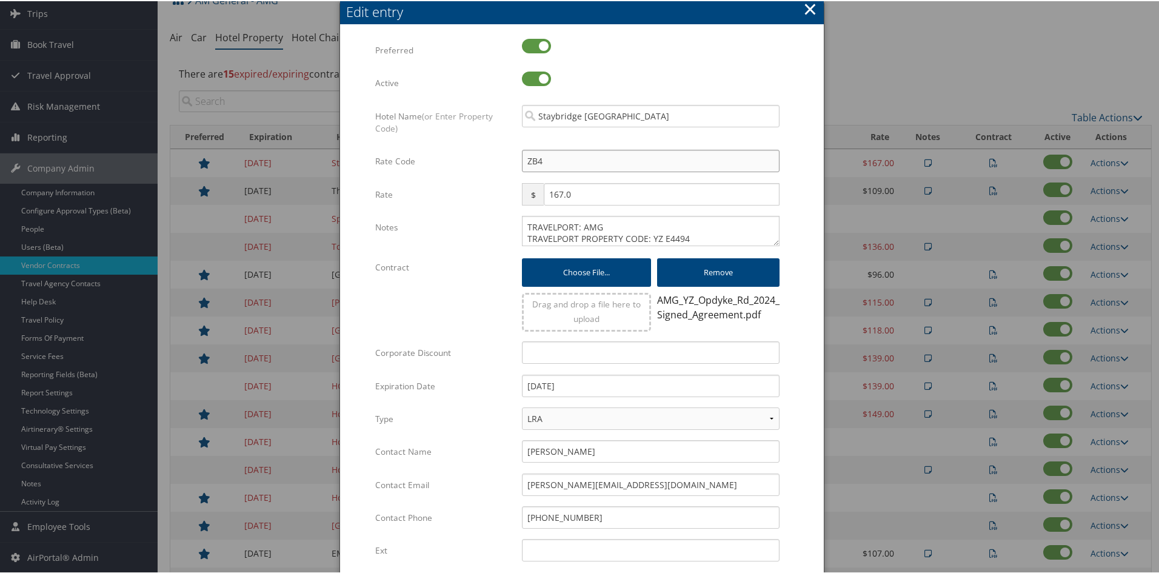
type input "GZB4"
checkbox input "true"
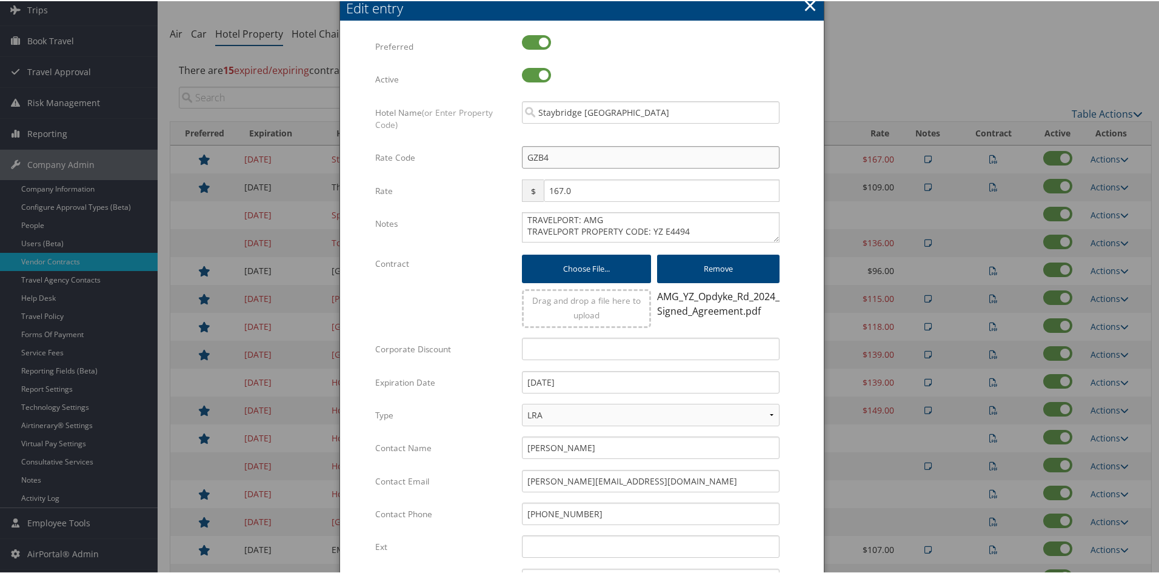
scroll to position [258, 0]
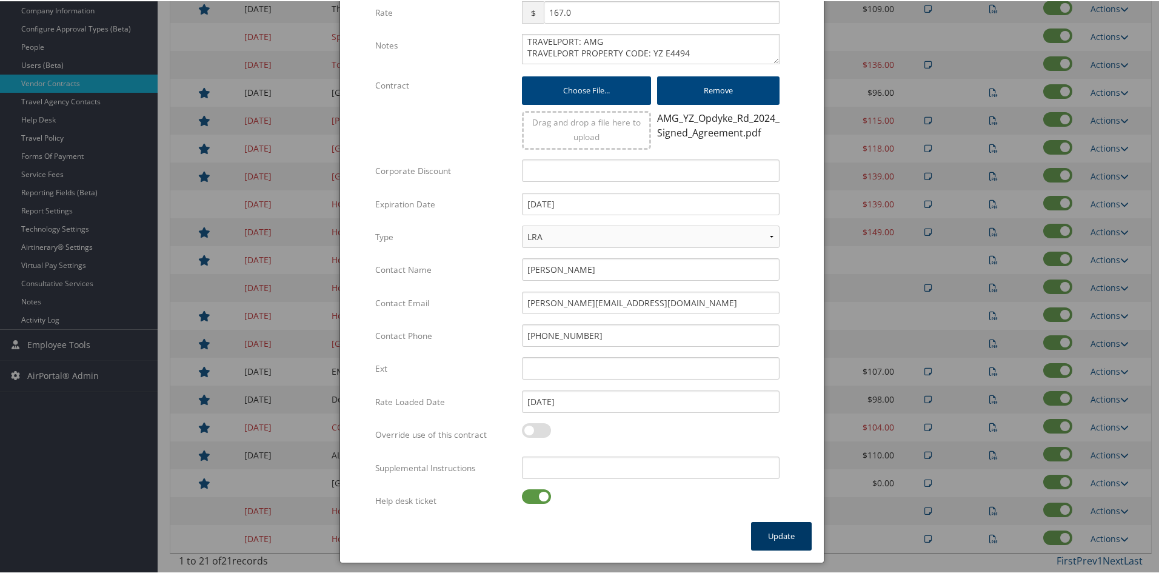
type input "GZB4"
click at [770, 527] on button "Update" at bounding box center [781, 535] width 61 height 28
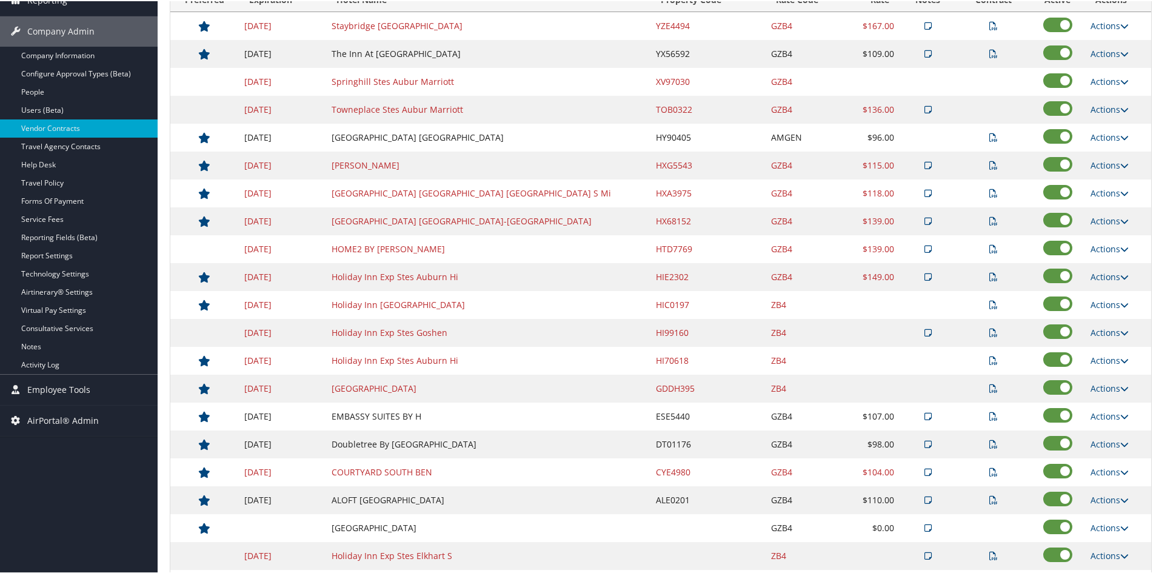
scroll to position [137, 0]
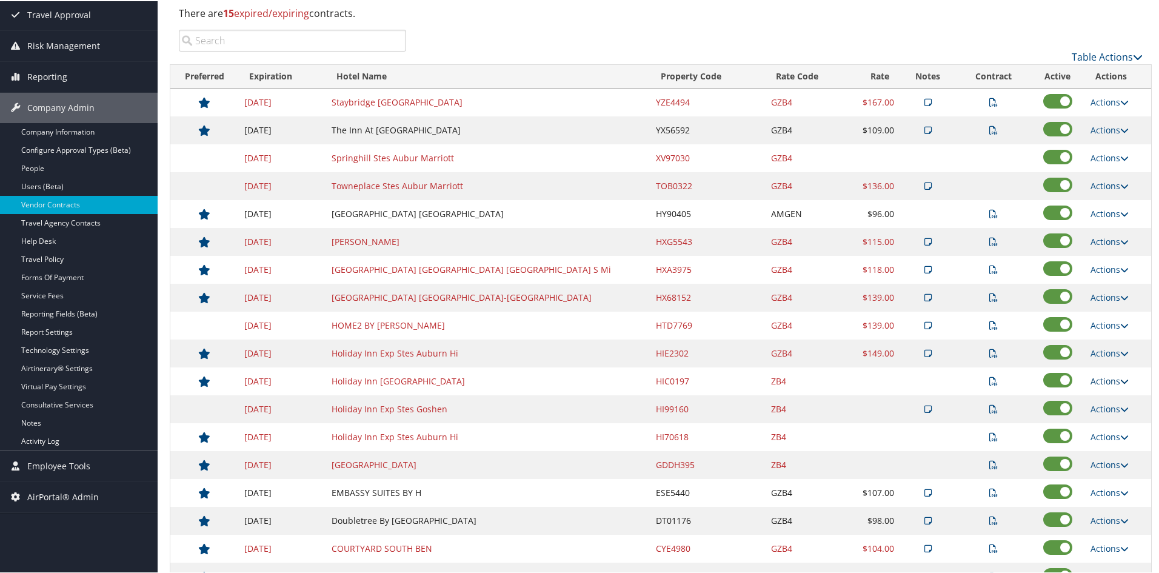
click at [1120, 376] on icon at bounding box center [1124, 380] width 8 height 8
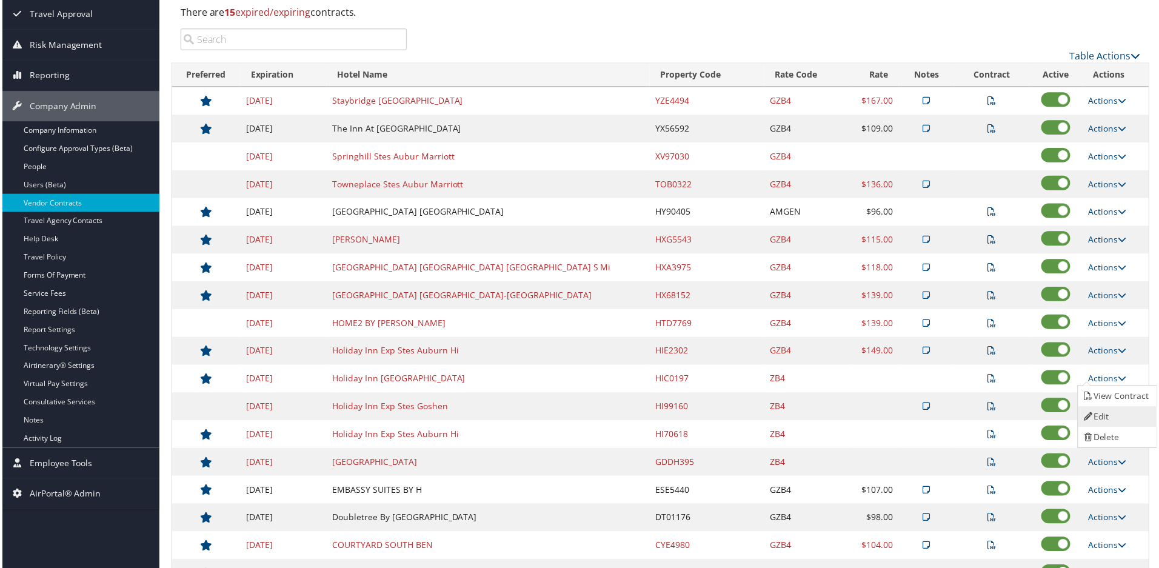
click at [1101, 419] on link "Edit" at bounding box center [1118, 418] width 76 height 21
select select "NLRA"
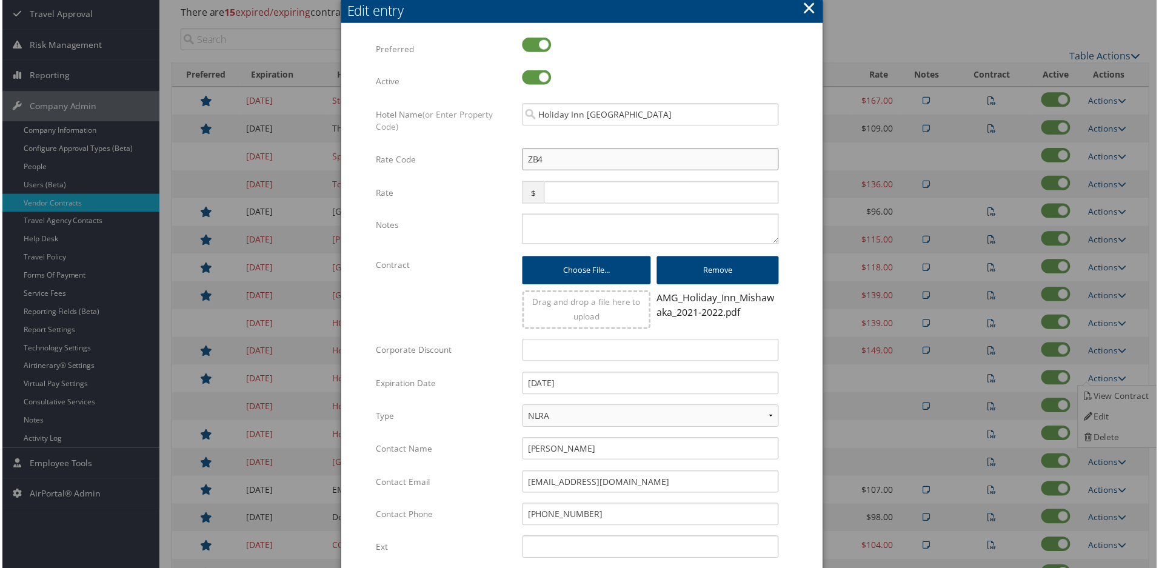
click at [526, 155] on input "ZB4" at bounding box center [651, 160] width 258 height 22
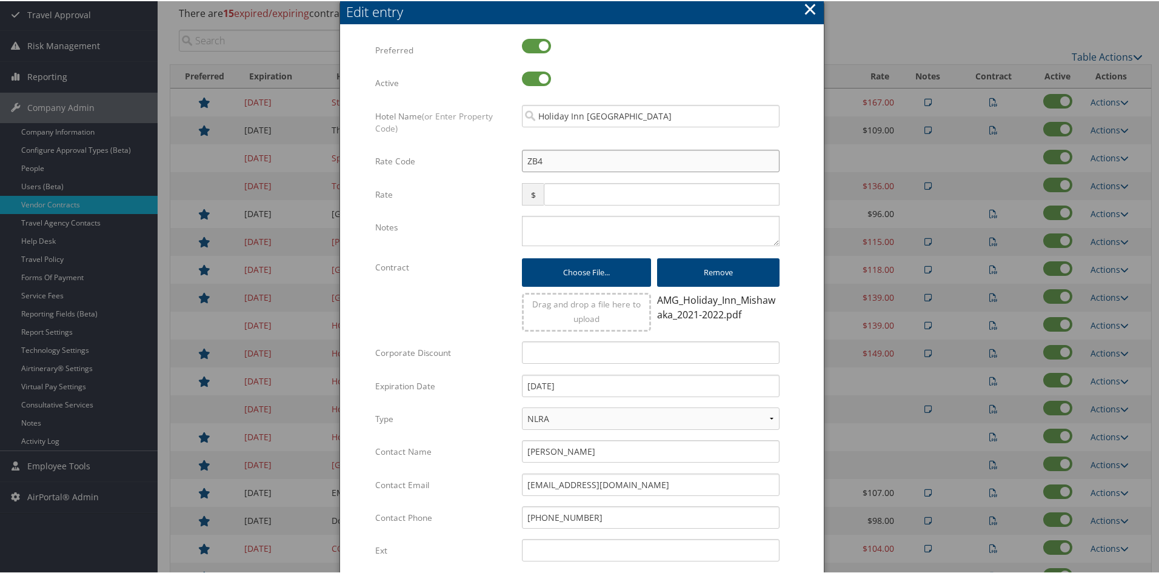
type input "GZB4"
checkbox input "true"
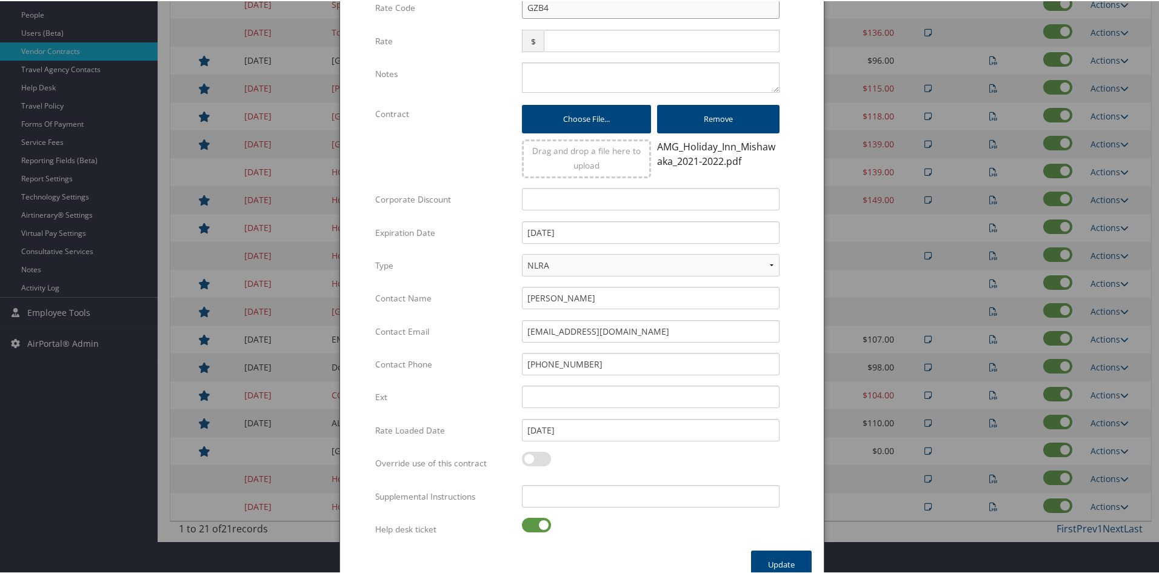
scroll to position [308, 0]
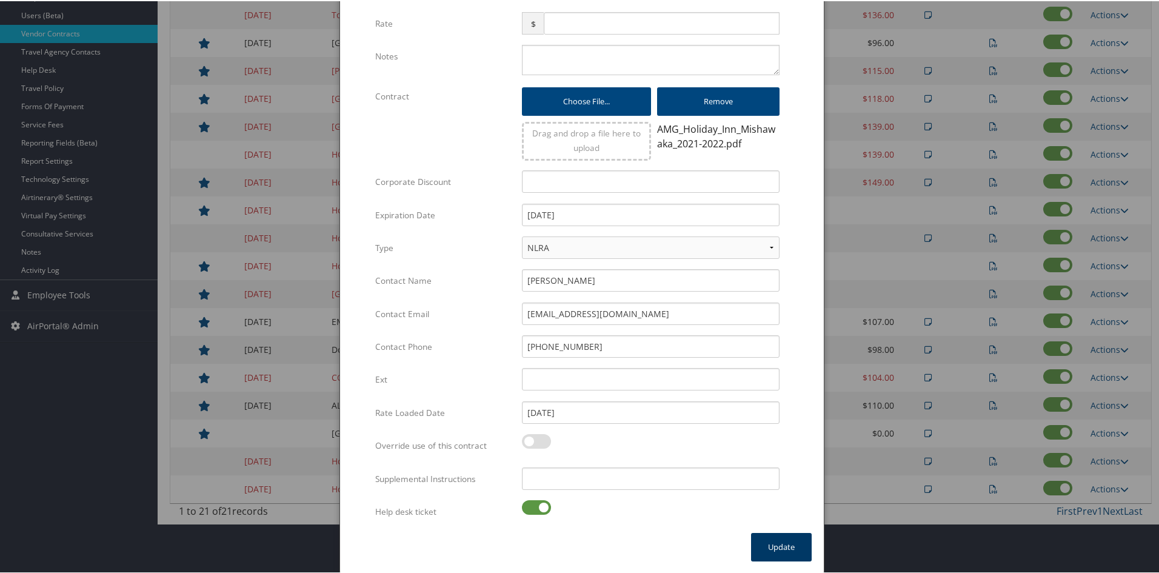
type input "GZB4"
click at [766, 548] on button "Update" at bounding box center [781, 546] width 61 height 28
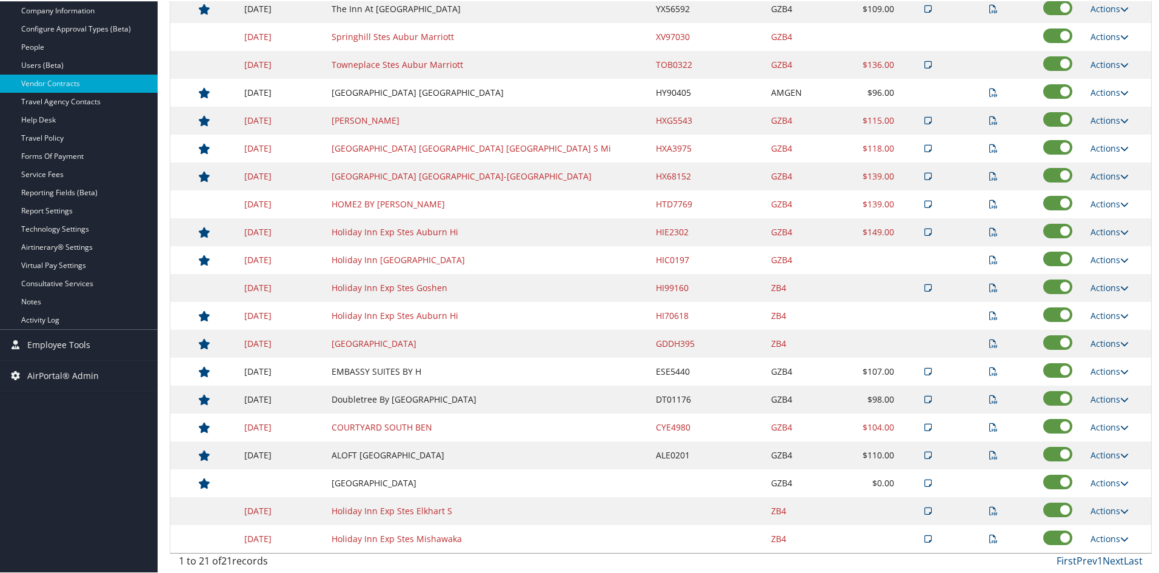
scroll to position [258, 0]
click at [1120, 284] on icon at bounding box center [1124, 286] width 8 height 8
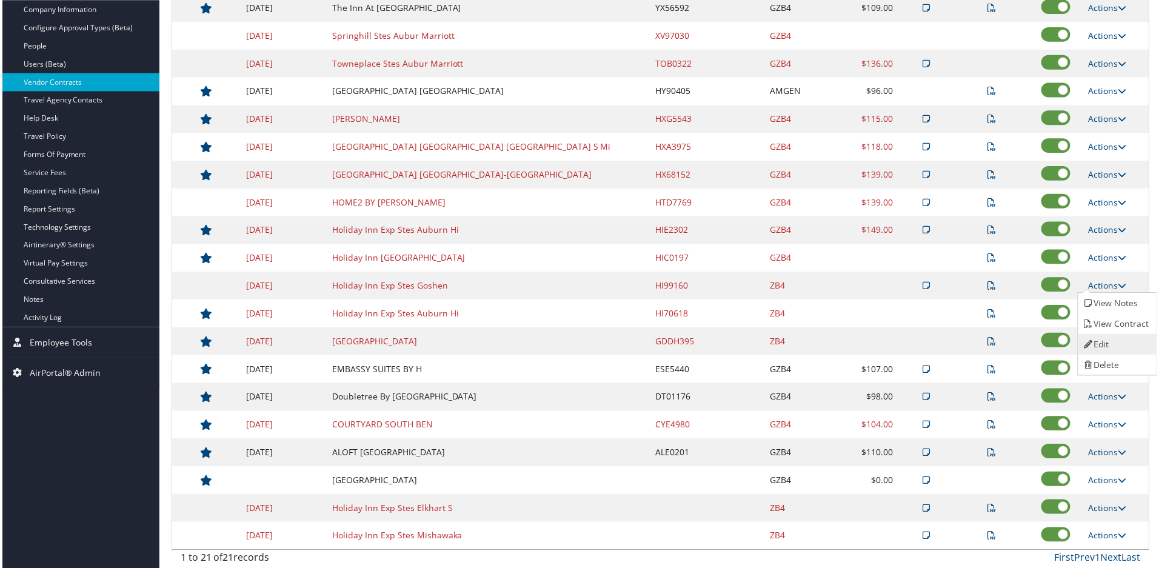
click at [1106, 335] on link "Edit" at bounding box center [1118, 345] width 76 height 21
select select "NLRA"
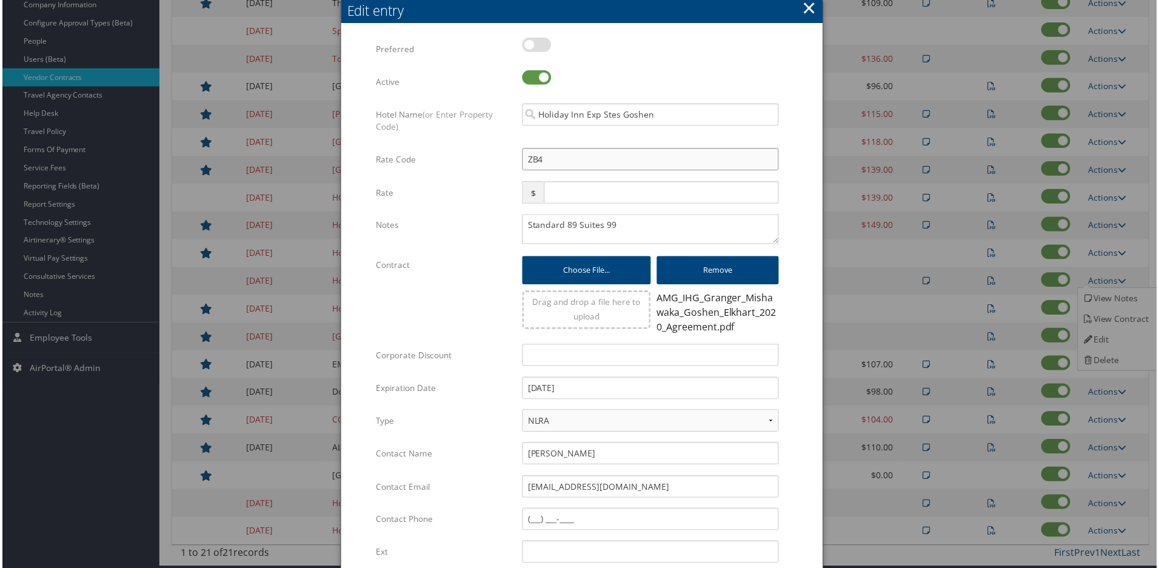
click at [523, 156] on input "ZB4" at bounding box center [651, 160] width 258 height 22
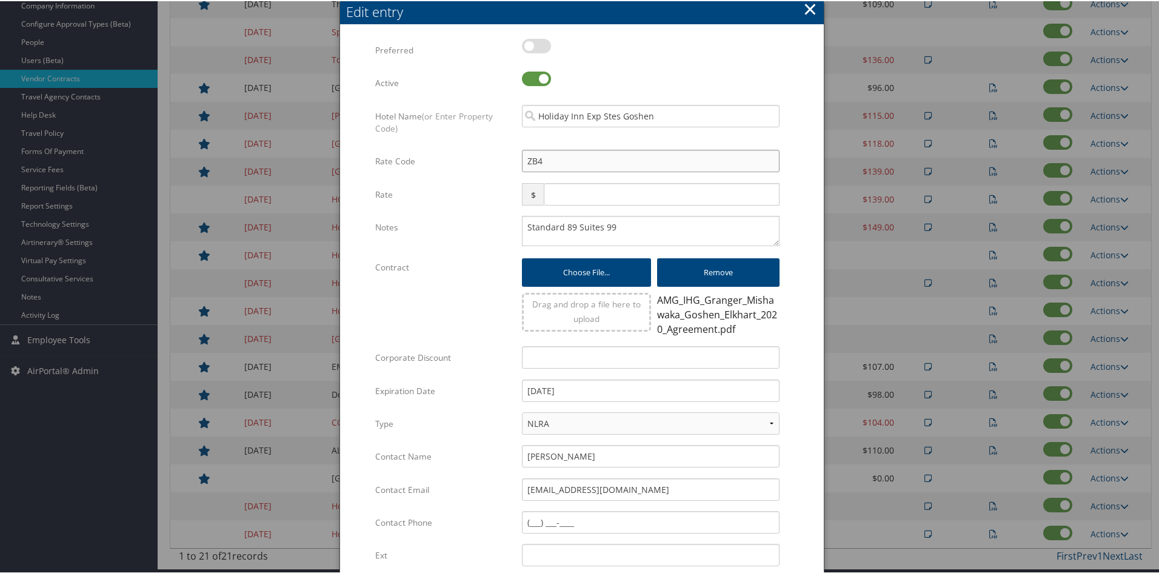
type input "GZB4"
checkbox input "true"
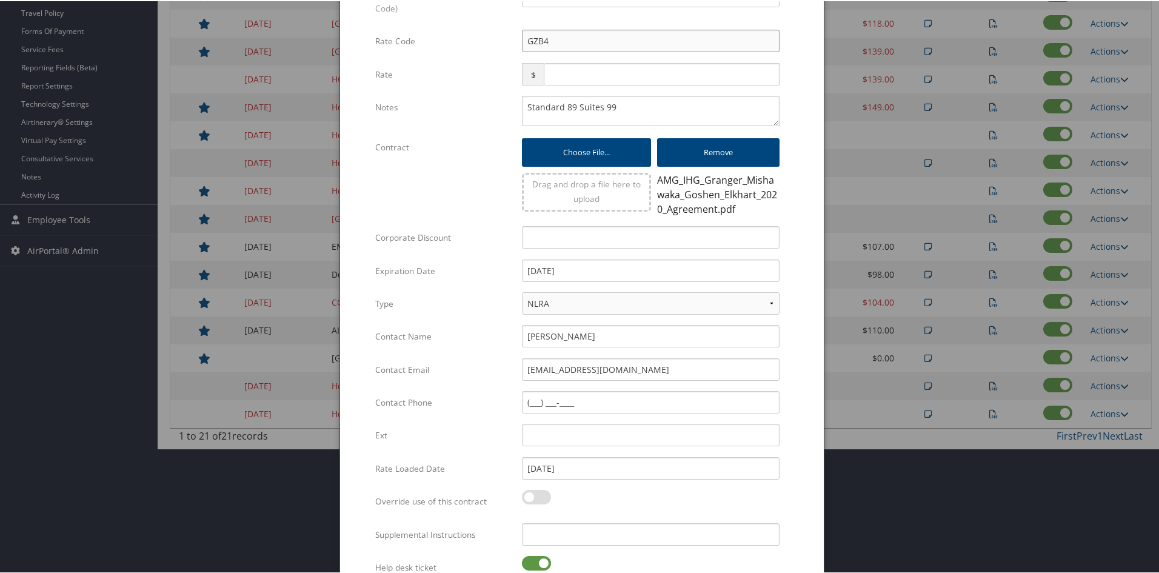
scroll to position [439, 0]
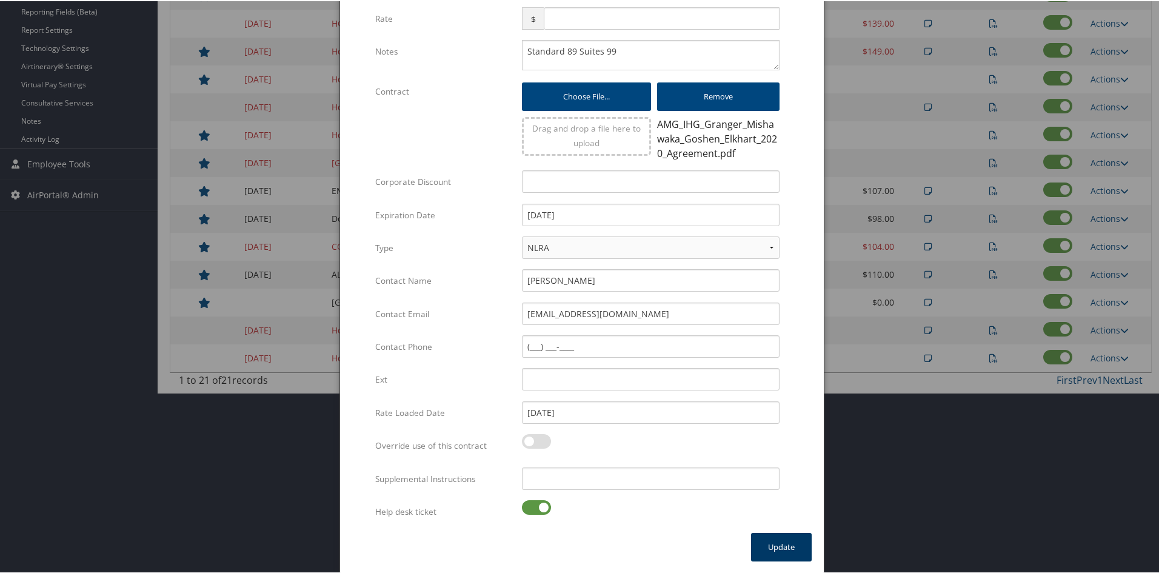
type input "GZB4"
click at [777, 541] on button "Update" at bounding box center [781, 546] width 61 height 28
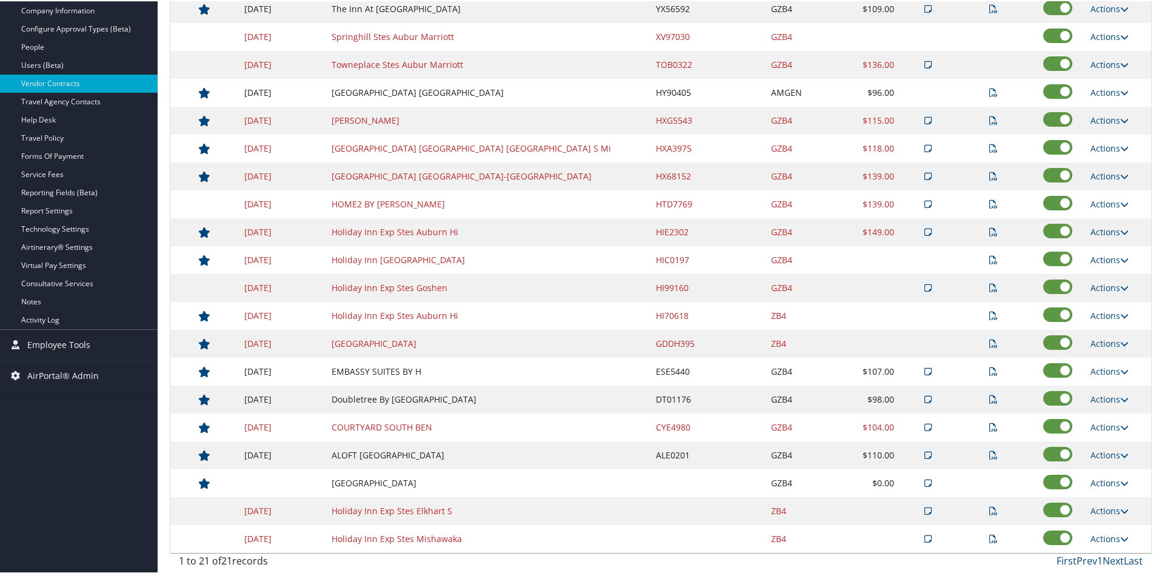
scroll to position [258, 0]
click at [1120, 316] on icon at bounding box center [1124, 314] width 8 height 8
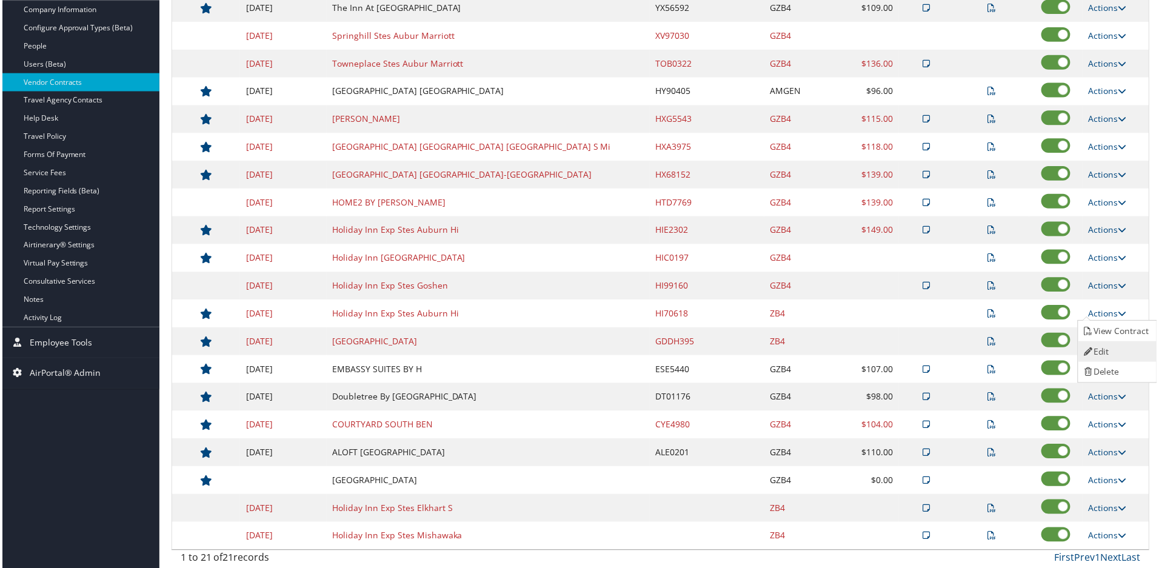
click at [1100, 350] on link "Edit" at bounding box center [1118, 353] width 76 height 21
select select "NLRA"
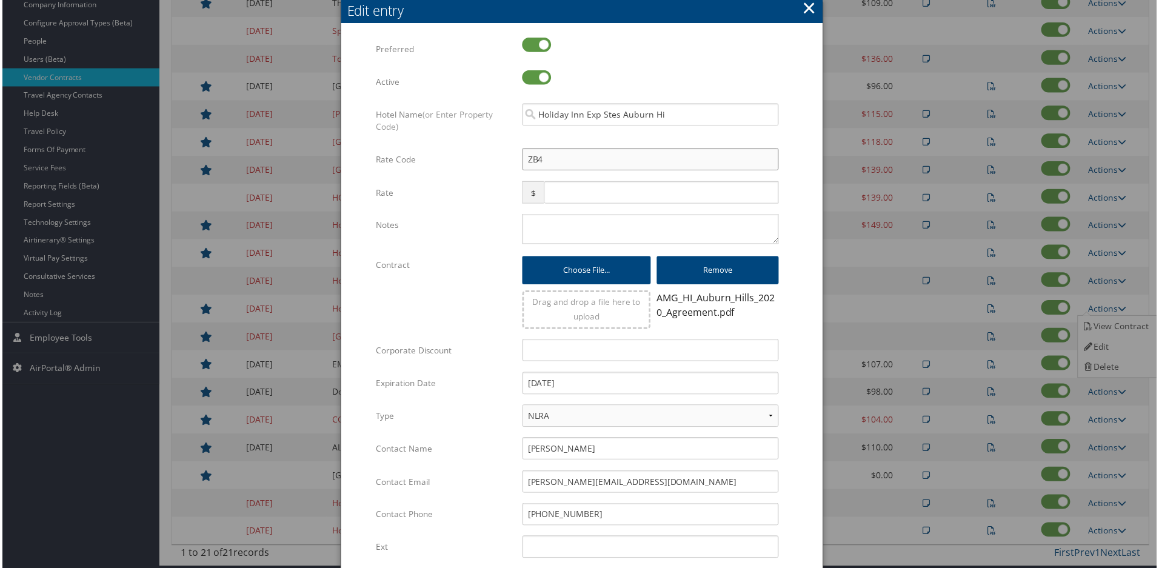
click at [524, 162] on input "ZB4" at bounding box center [651, 160] width 258 height 22
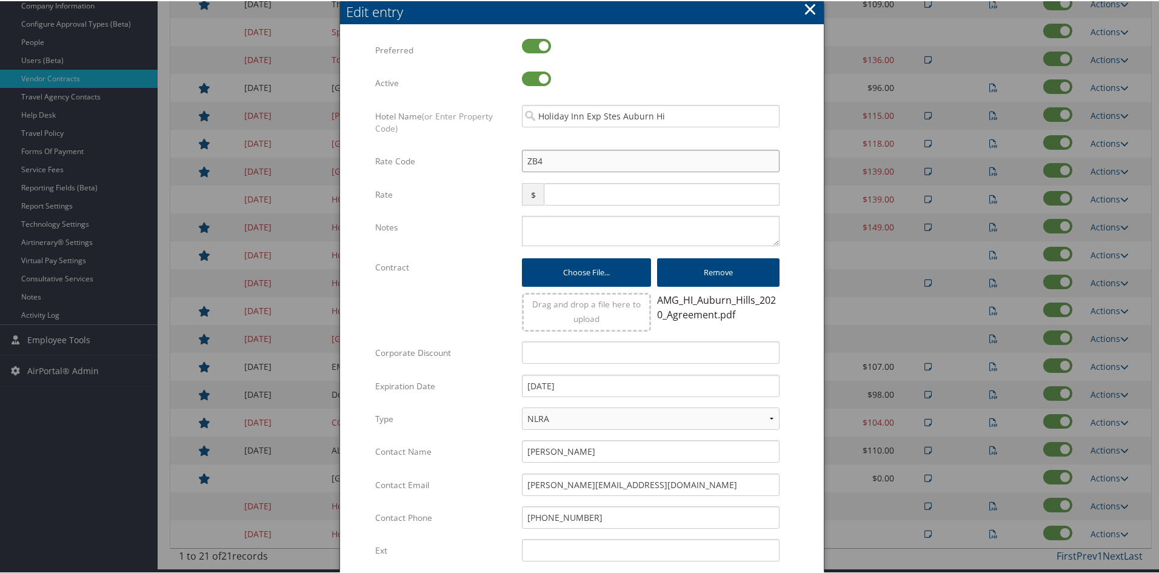
type input "GZB4"
checkbox input "true"
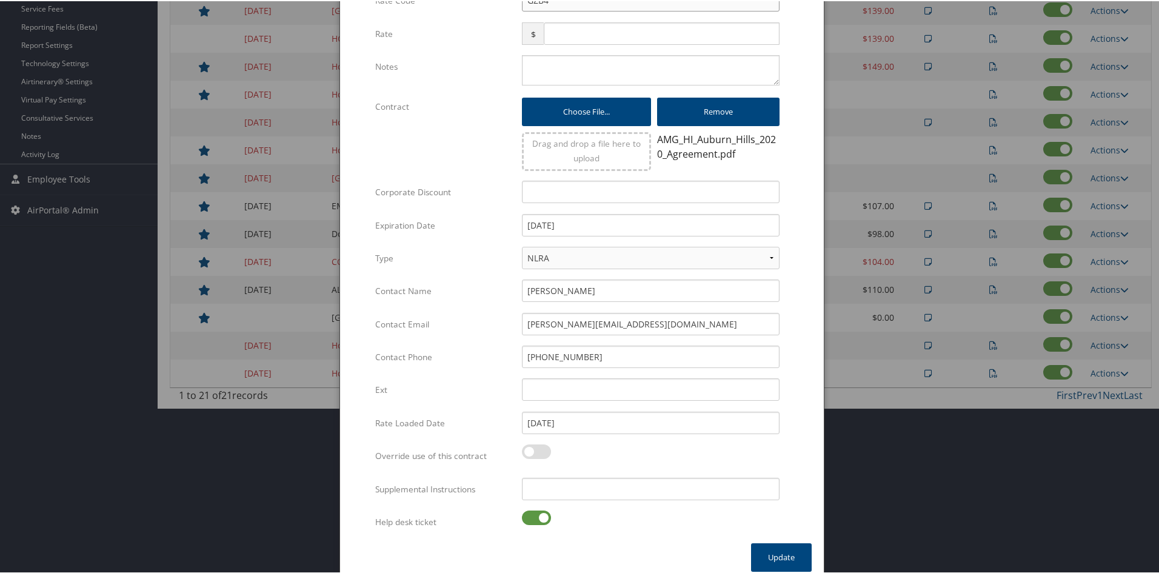
scroll to position [434, 0]
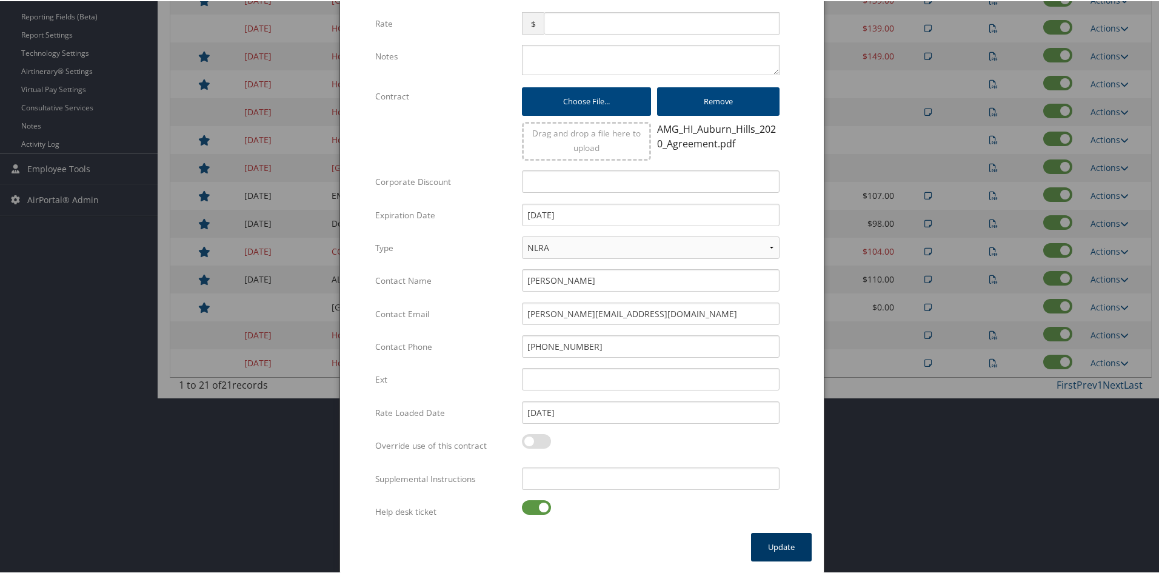
type input "GZB4"
click at [770, 546] on button "Update" at bounding box center [781, 546] width 61 height 28
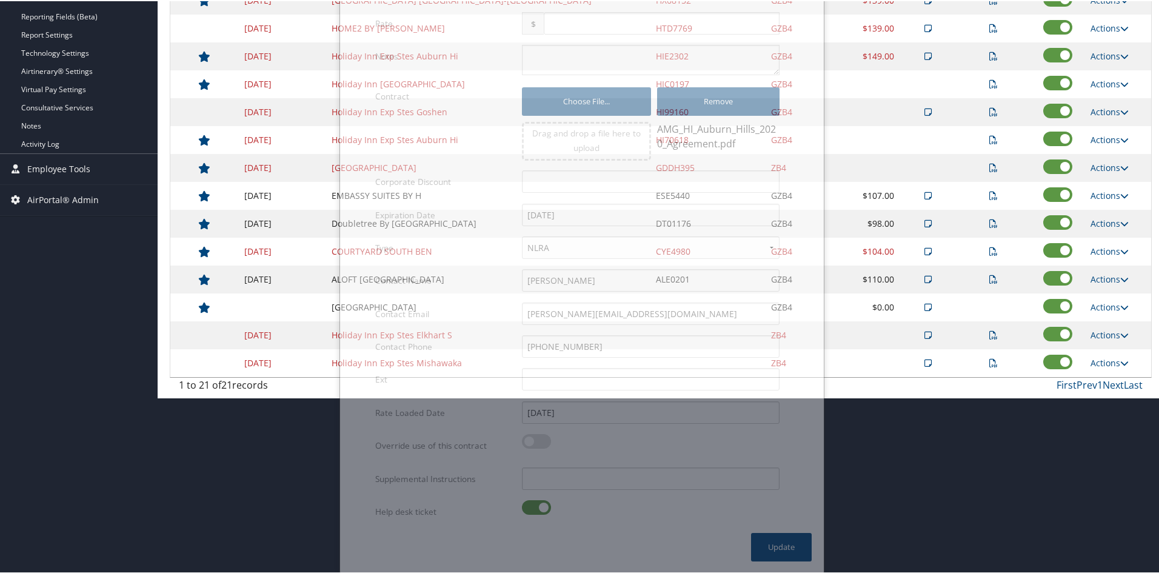
scroll to position [258, 0]
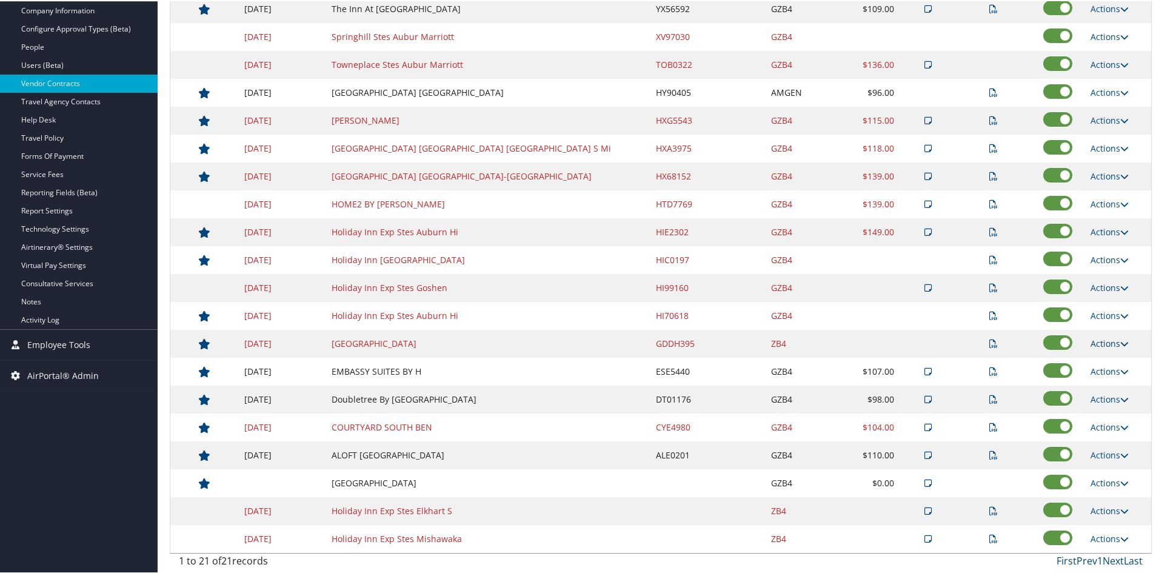
click at [1120, 343] on icon at bounding box center [1124, 342] width 8 height 8
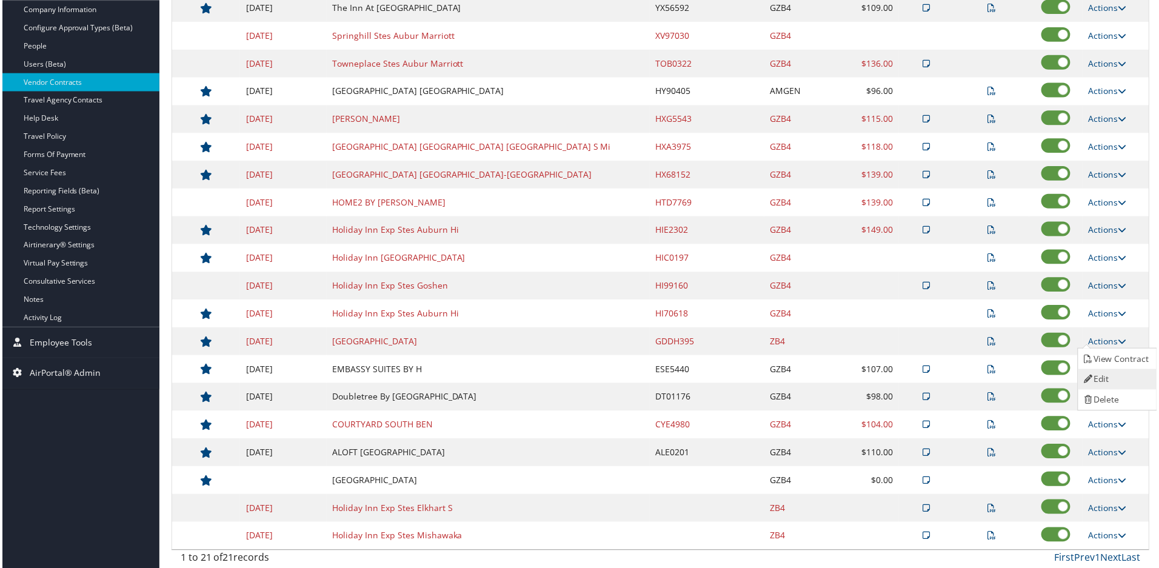
click at [1112, 371] on link "Edit" at bounding box center [1118, 380] width 76 height 21
select select "NLRA"
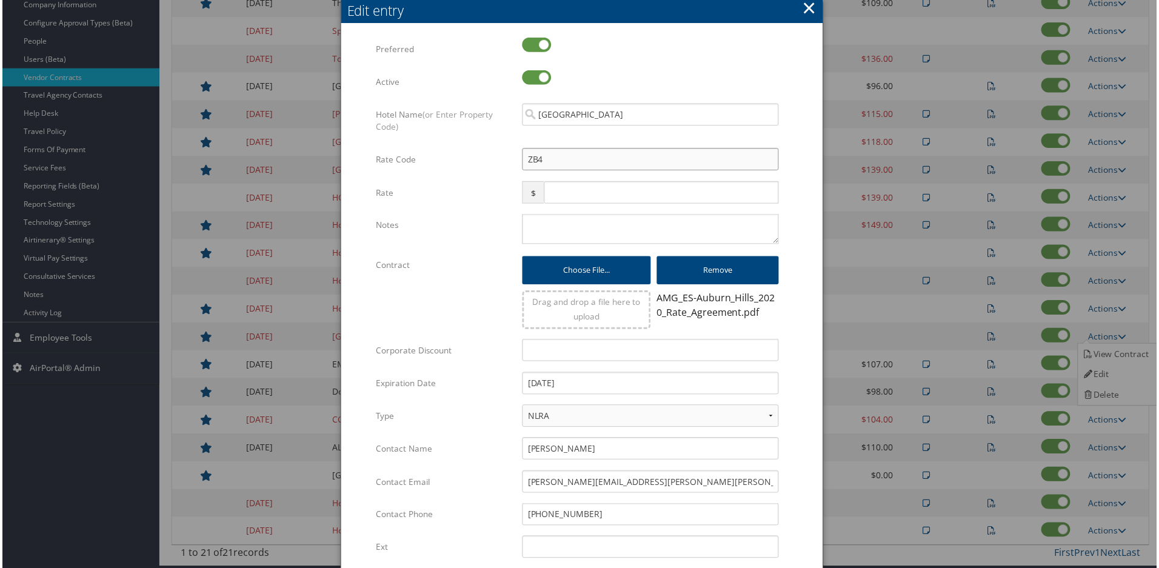
click at [524, 155] on input "ZB4" at bounding box center [651, 160] width 258 height 22
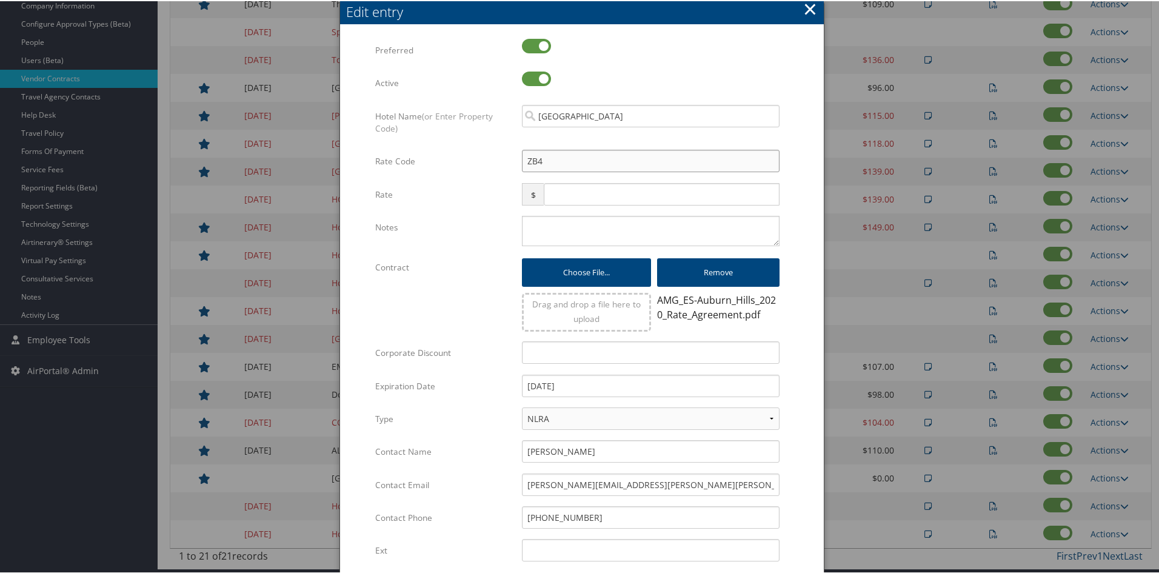
click at [524, 155] on input "ZB4" at bounding box center [651, 160] width 258 height 22
type input "GZB4"
checkbox input "true"
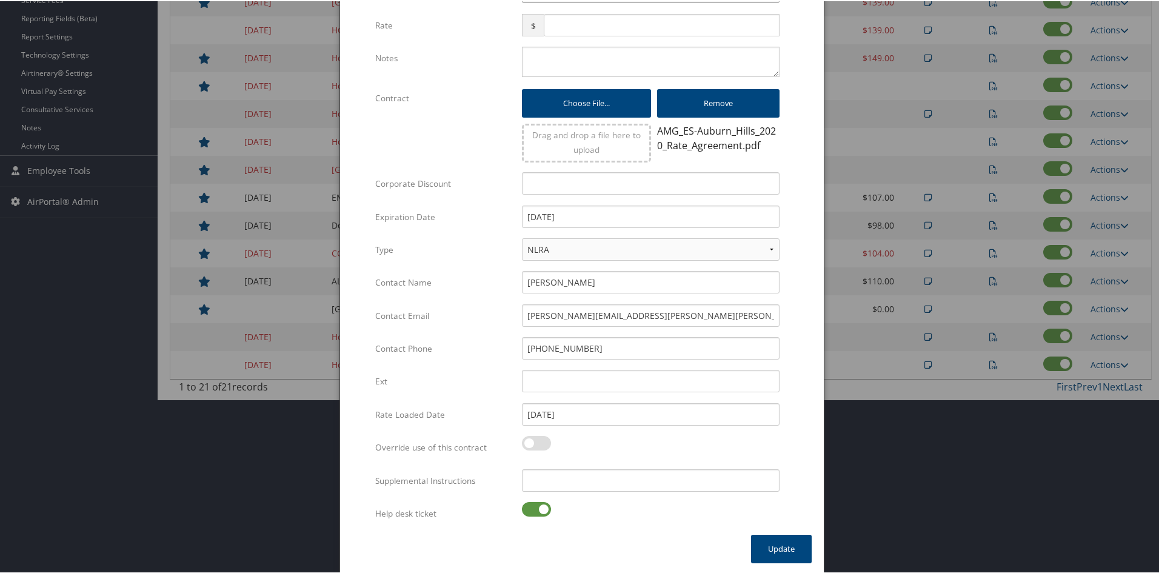
scroll to position [434, 0]
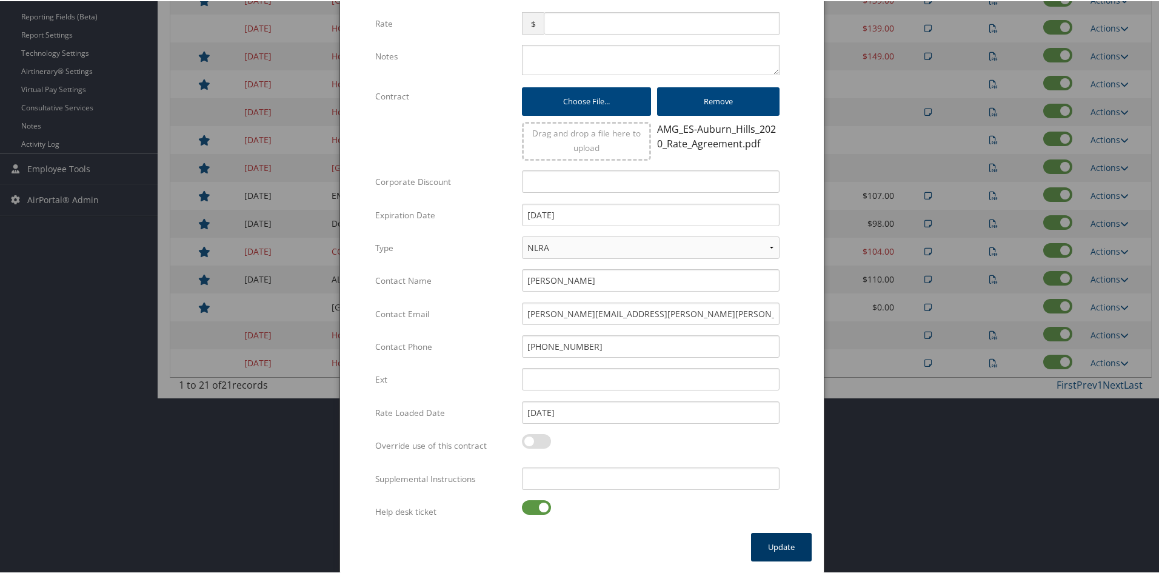
type input "GZB4"
click at [780, 547] on button "Update" at bounding box center [781, 546] width 61 height 28
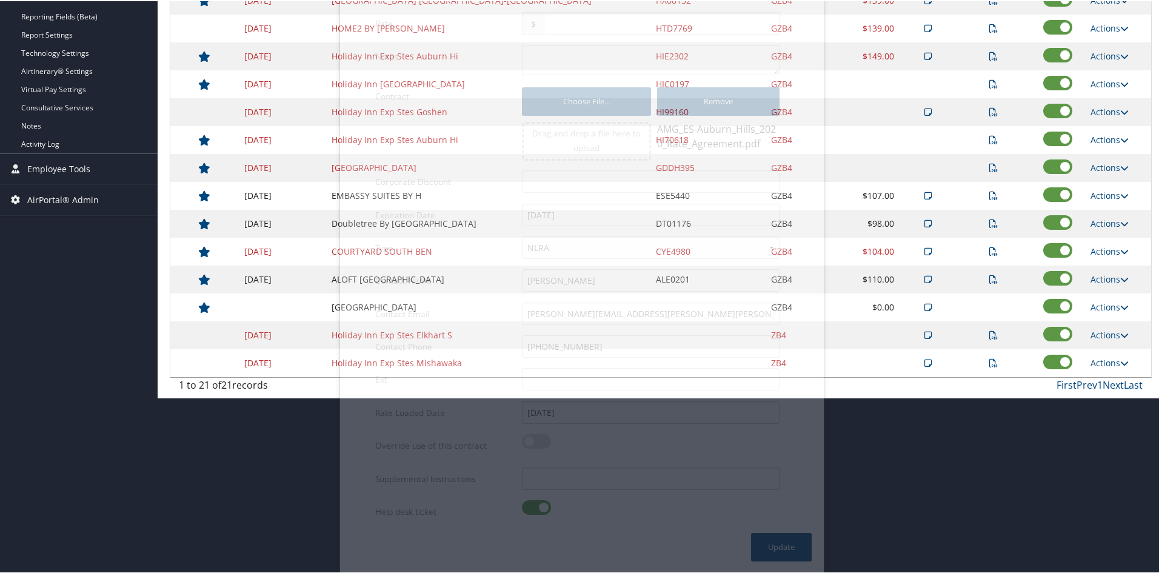
scroll to position [258, 0]
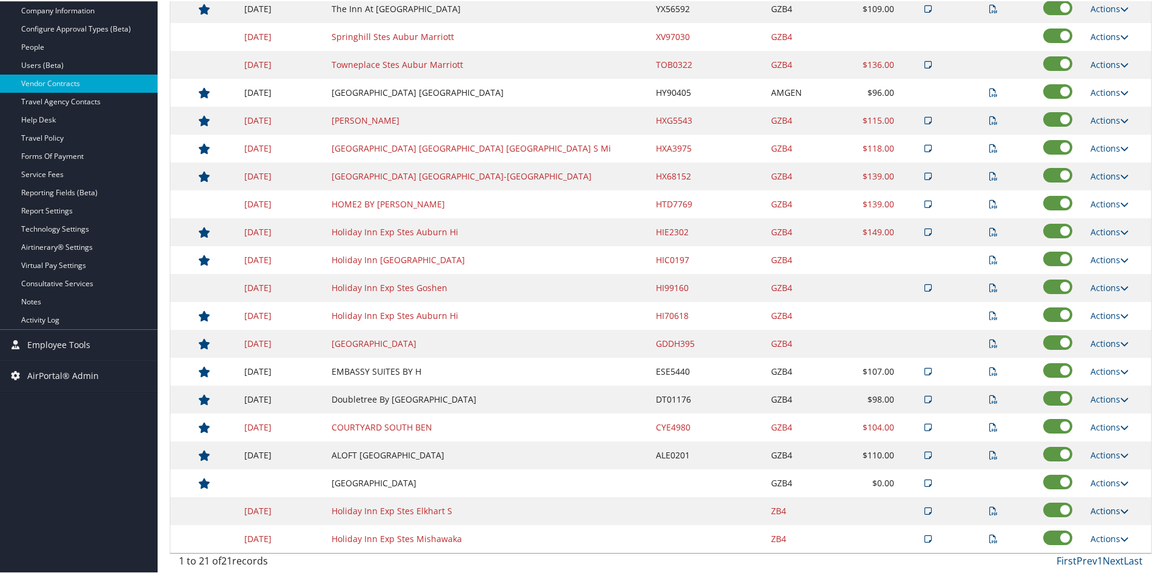
click at [1120, 507] on icon at bounding box center [1124, 510] width 8 height 8
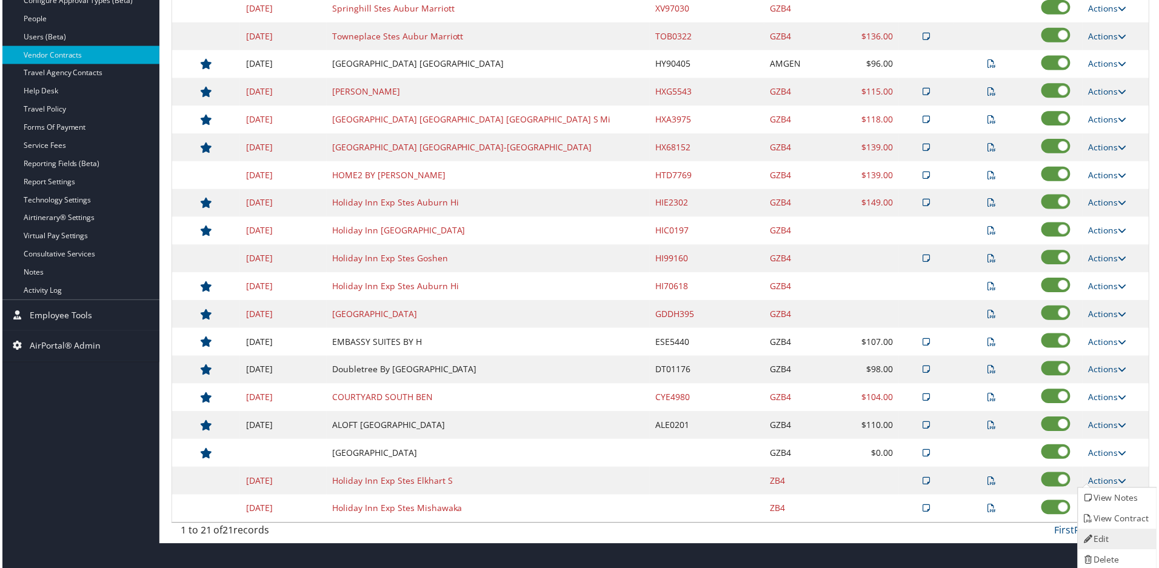
click at [1106, 531] on link "Edit" at bounding box center [1118, 541] width 76 height 21
select select "NLRA"
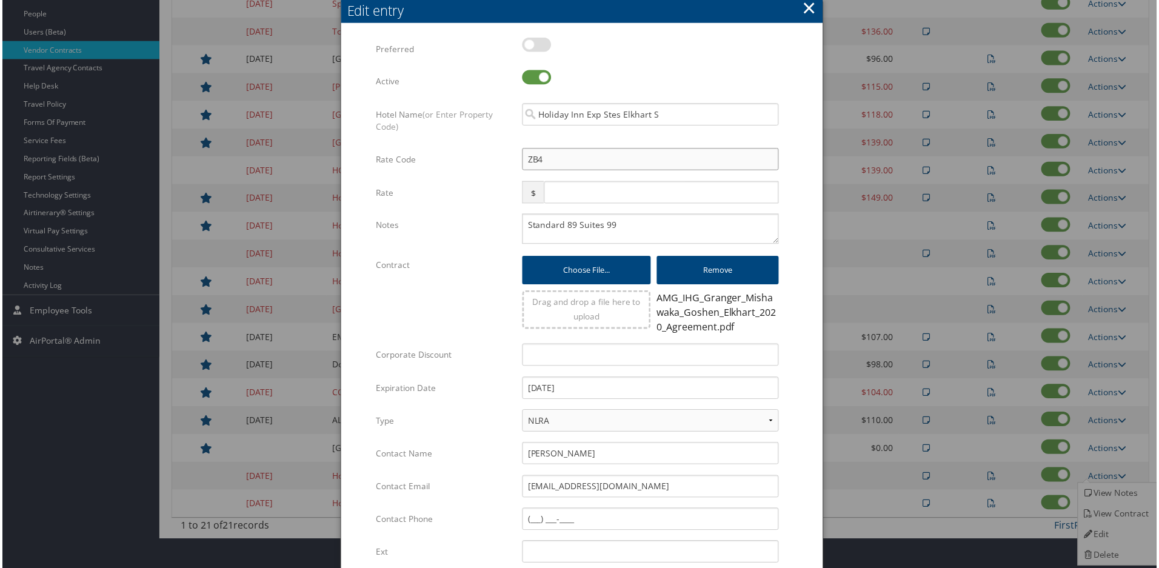
click at [523, 157] on input "ZB4" at bounding box center [651, 160] width 258 height 22
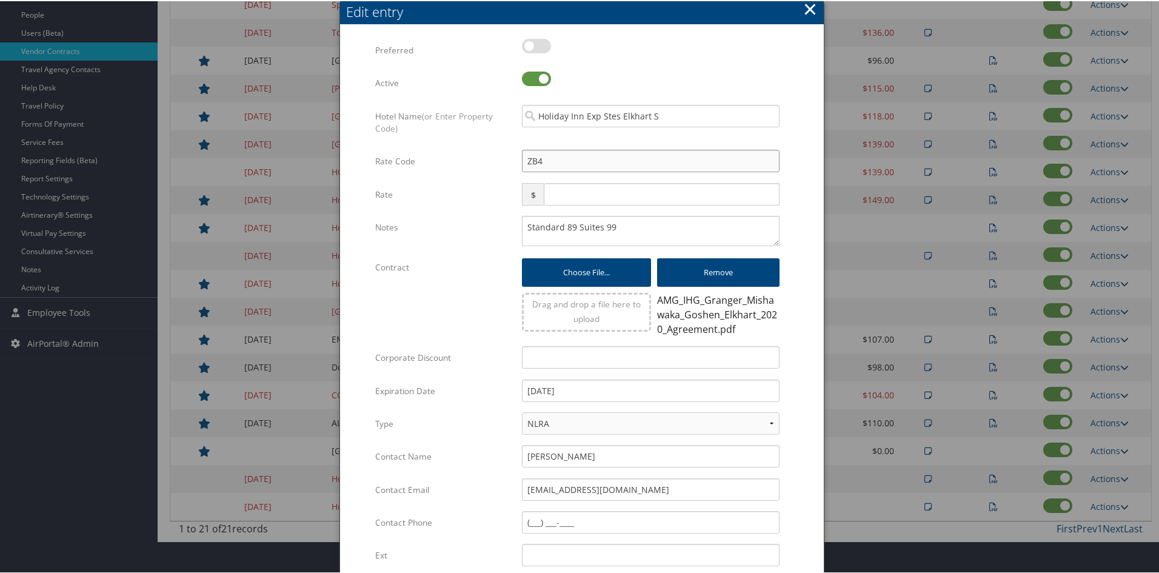
type input "GZB4"
checkbox input "true"
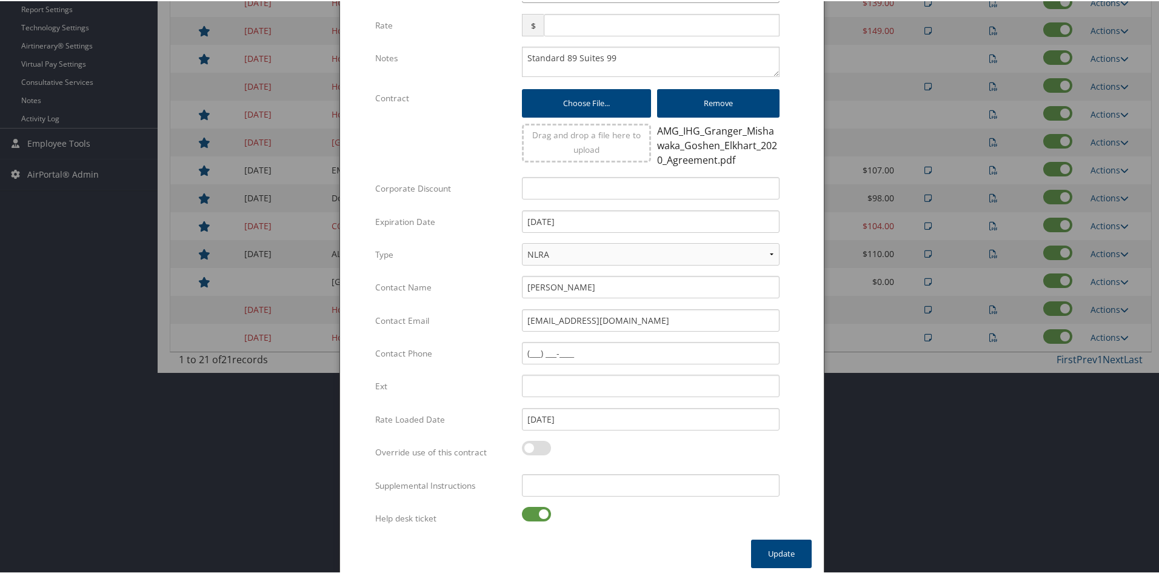
scroll to position [466, 0]
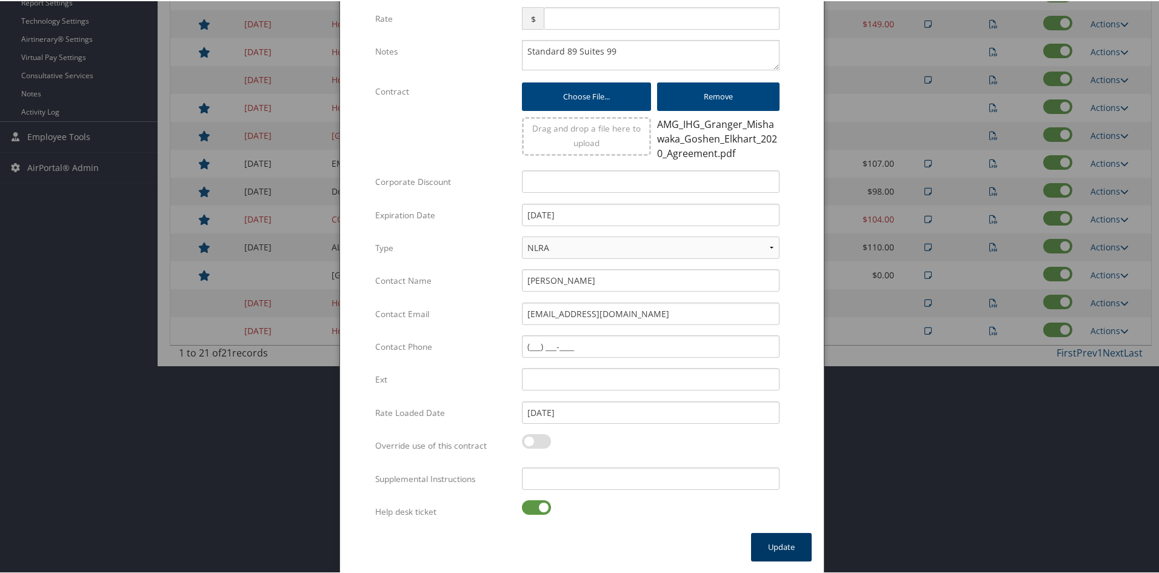
type input "GZB4"
click at [776, 536] on button "Update" at bounding box center [781, 546] width 61 height 28
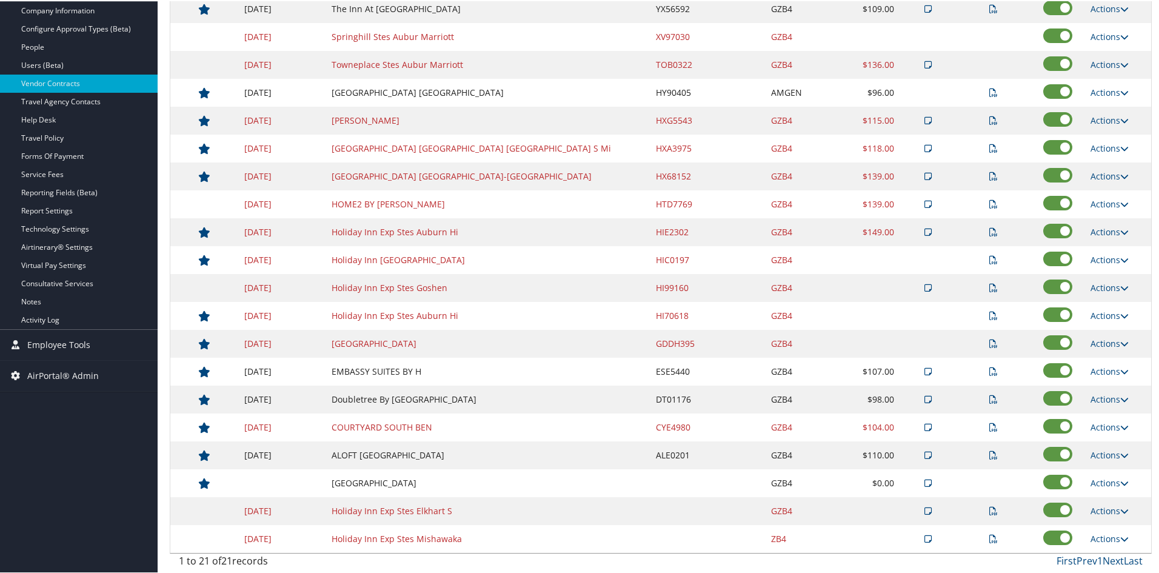
scroll to position [258, 0]
click at [1113, 532] on link "Actions" at bounding box center [1110, 538] width 38 height 12
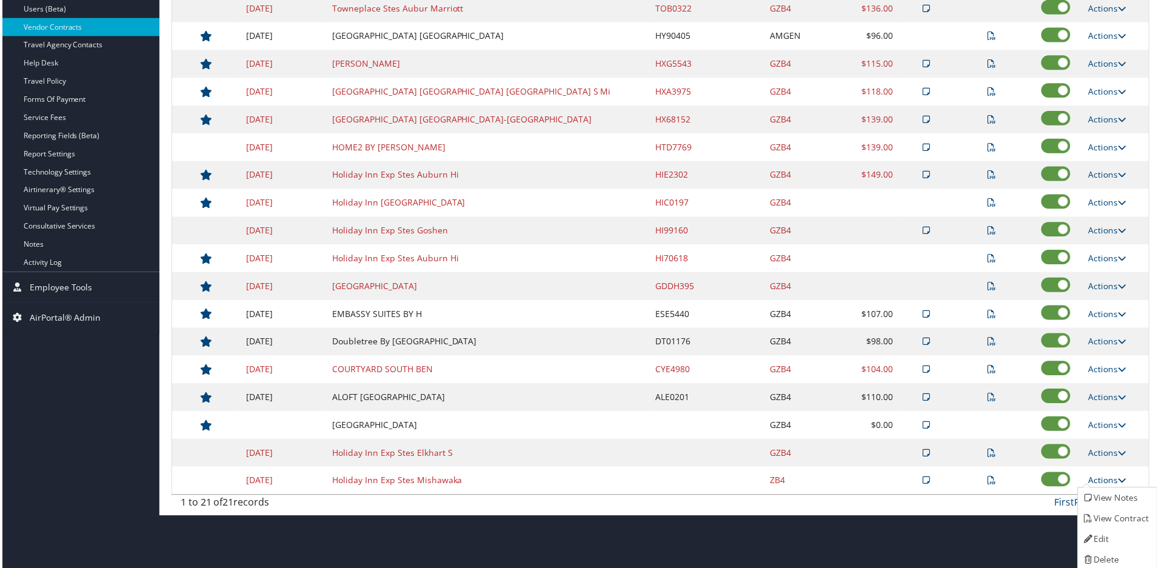
select select "NLRA"
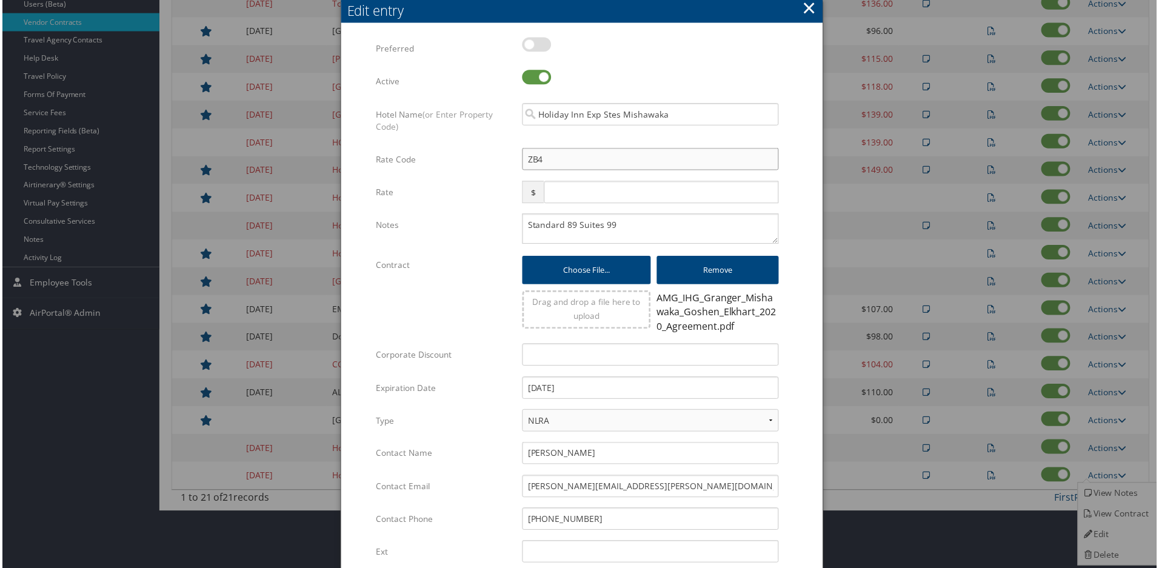
click at [522, 157] on input "ZB4" at bounding box center [651, 160] width 258 height 22
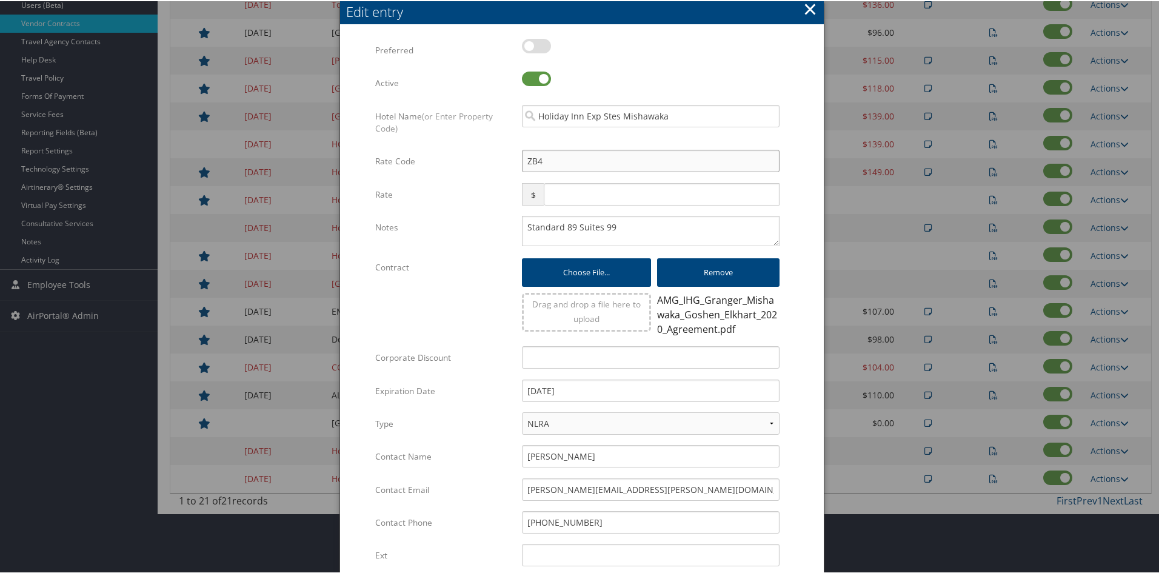
type input "GZB4"
checkbox input "true"
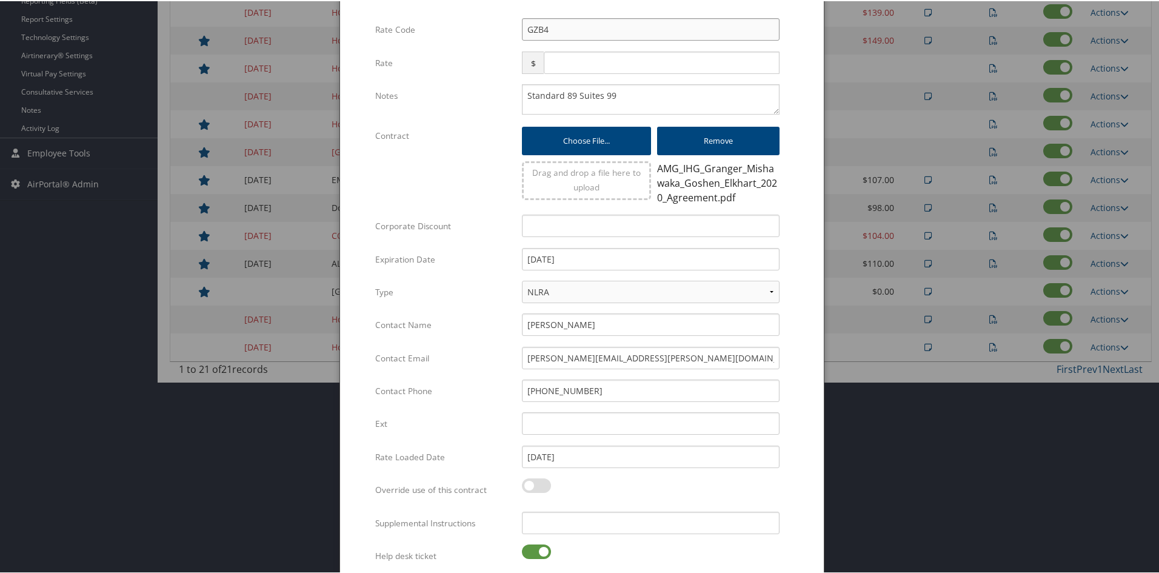
scroll to position [494, 0]
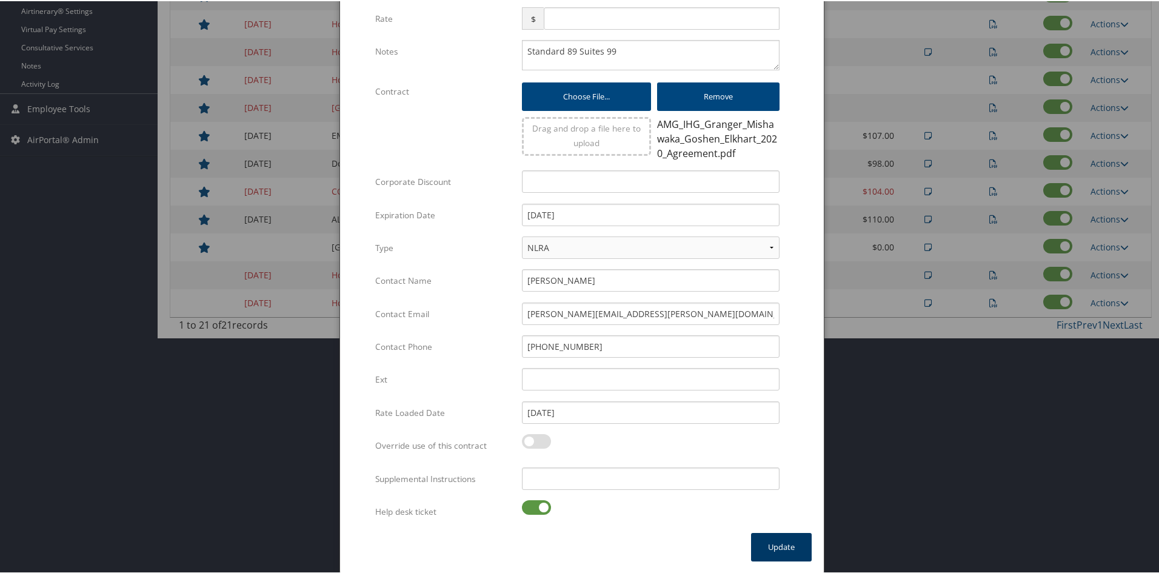
type input "GZB4"
click at [770, 543] on button "Update" at bounding box center [781, 546] width 61 height 28
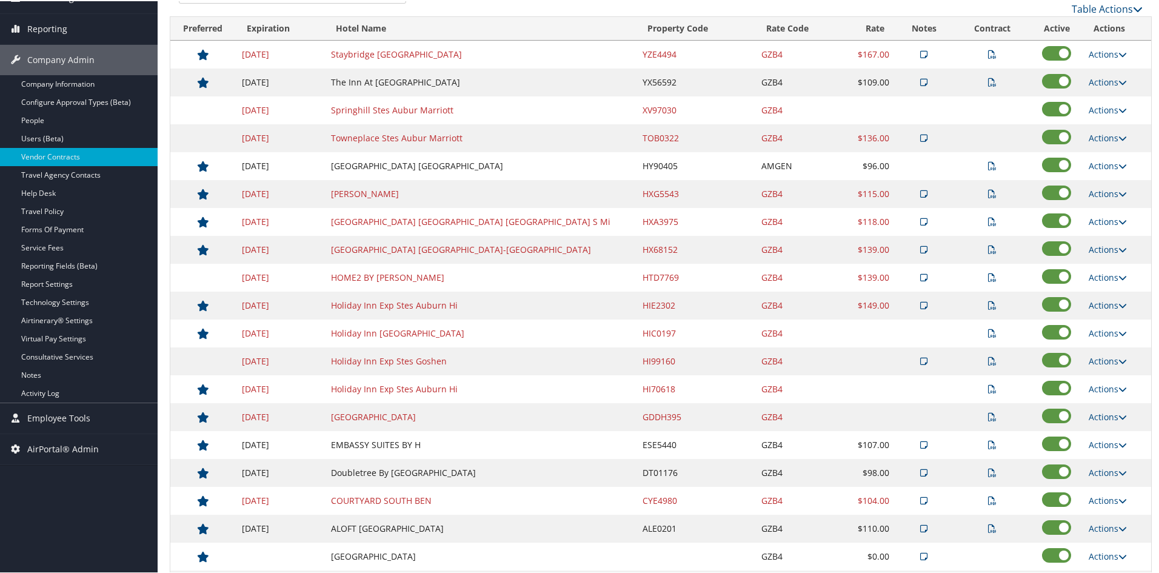
scroll to position [242, 0]
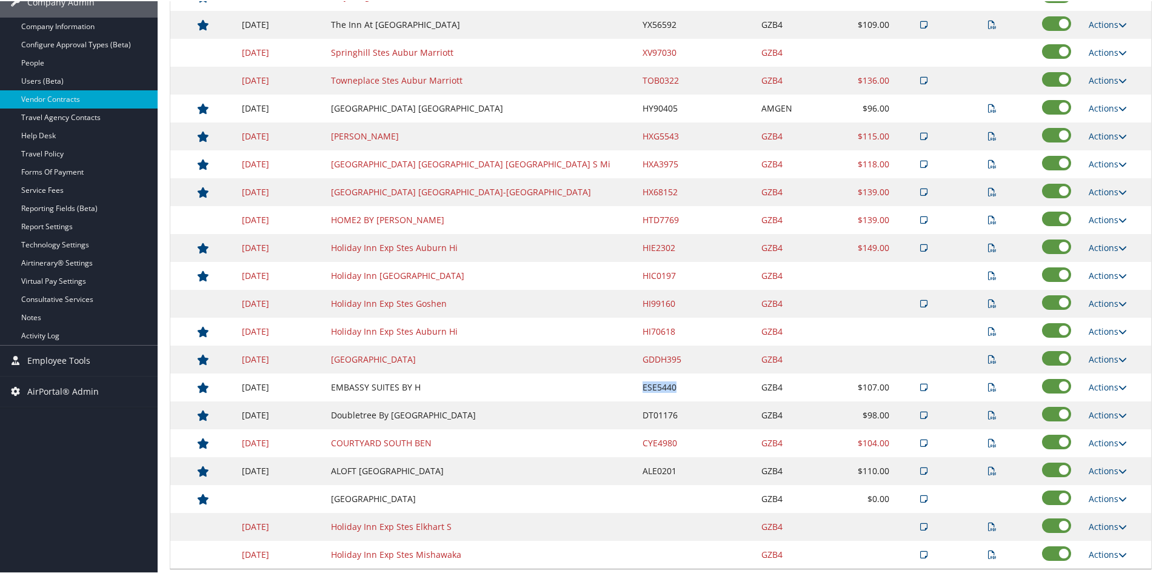
drag, startPoint x: 653, startPoint y: 387, endPoint x: 595, endPoint y: 387, distance: 58.2
click at [595, 387] on tr "[DATE] EMBASSY SUITES BY H ESE5440 GZB4 $107.00 Actions View Notes View Contrac…" at bounding box center [660, 386] width 981 height 28
copy tr "ESE5440"
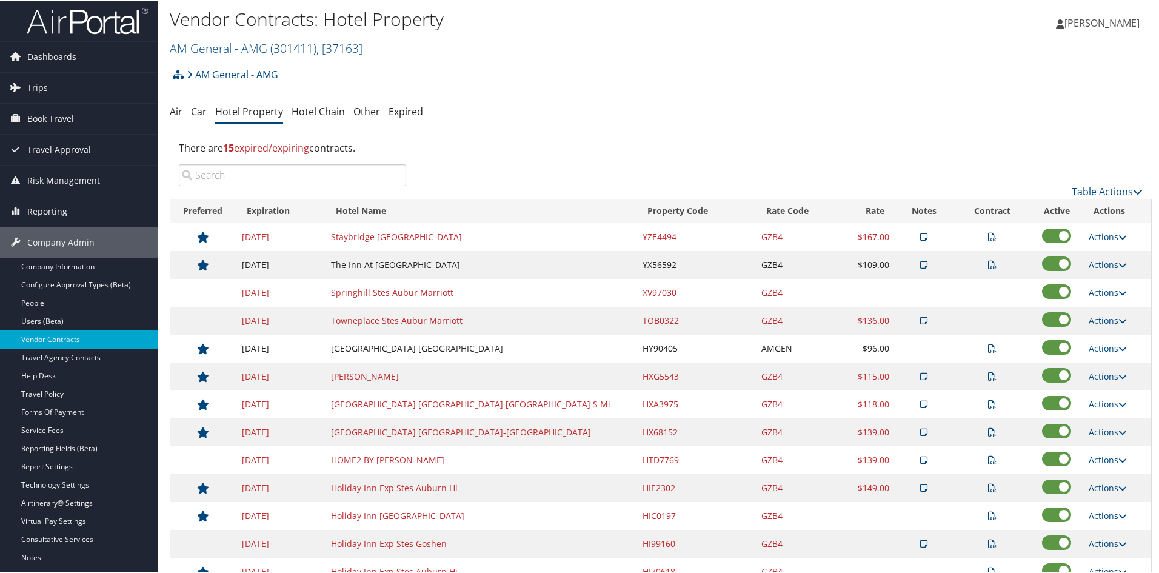
scroll to position [0, 0]
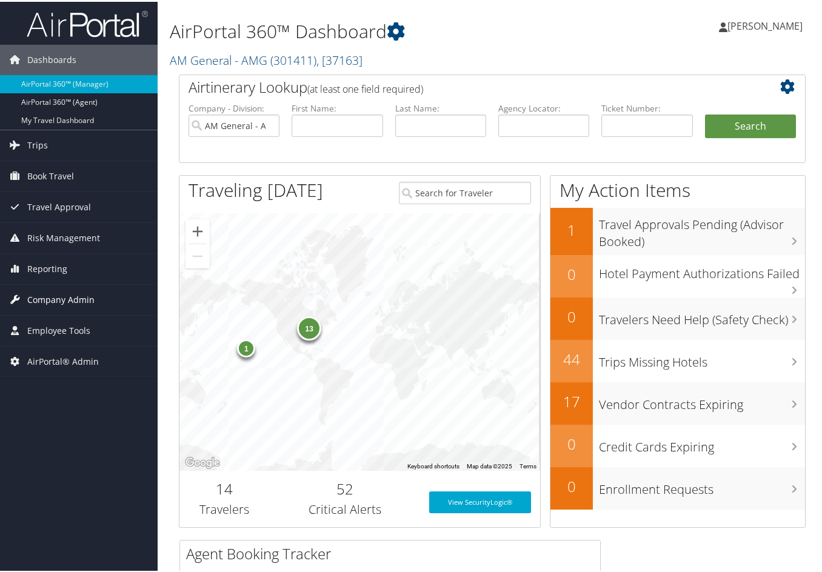
click at [42, 293] on span "Company Admin" at bounding box center [60, 298] width 67 height 30
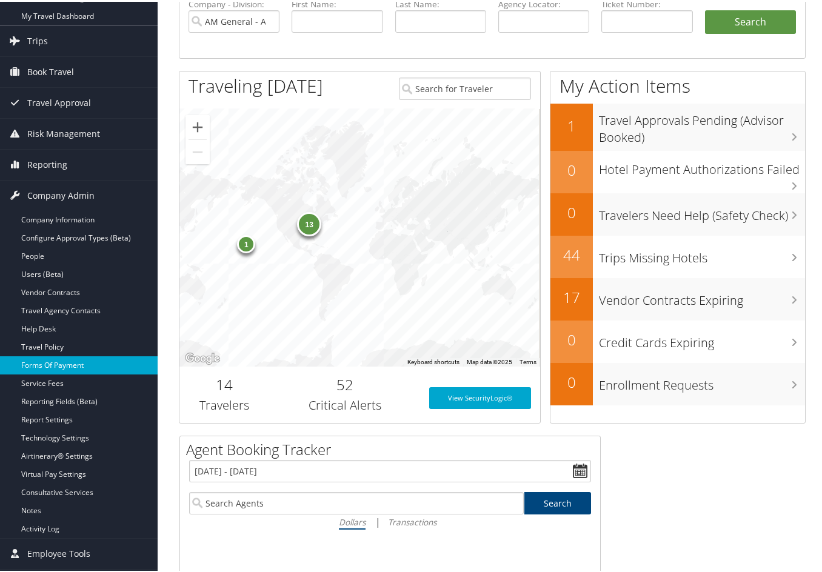
scroll to position [121, 0]
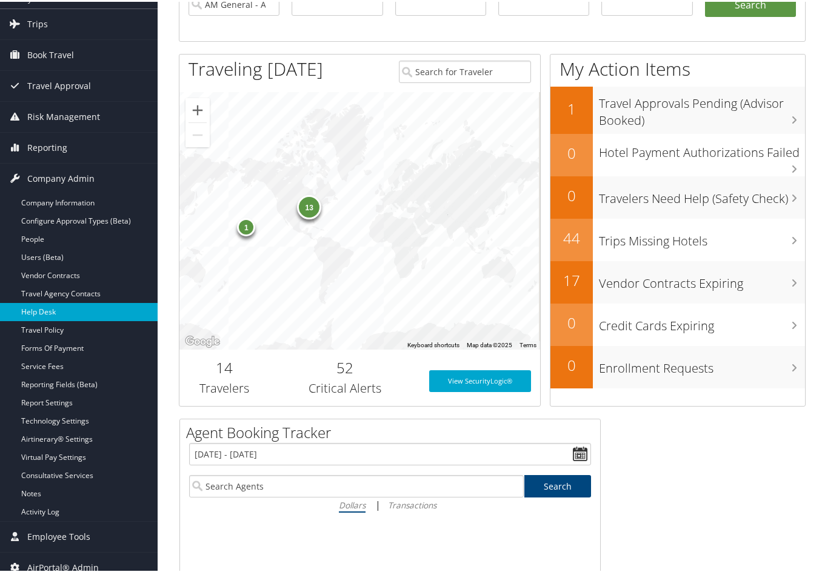
click at [70, 316] on link "Help Desk" at bounding box center [79, 310] width 158 height 18
